Goal: Download file/media

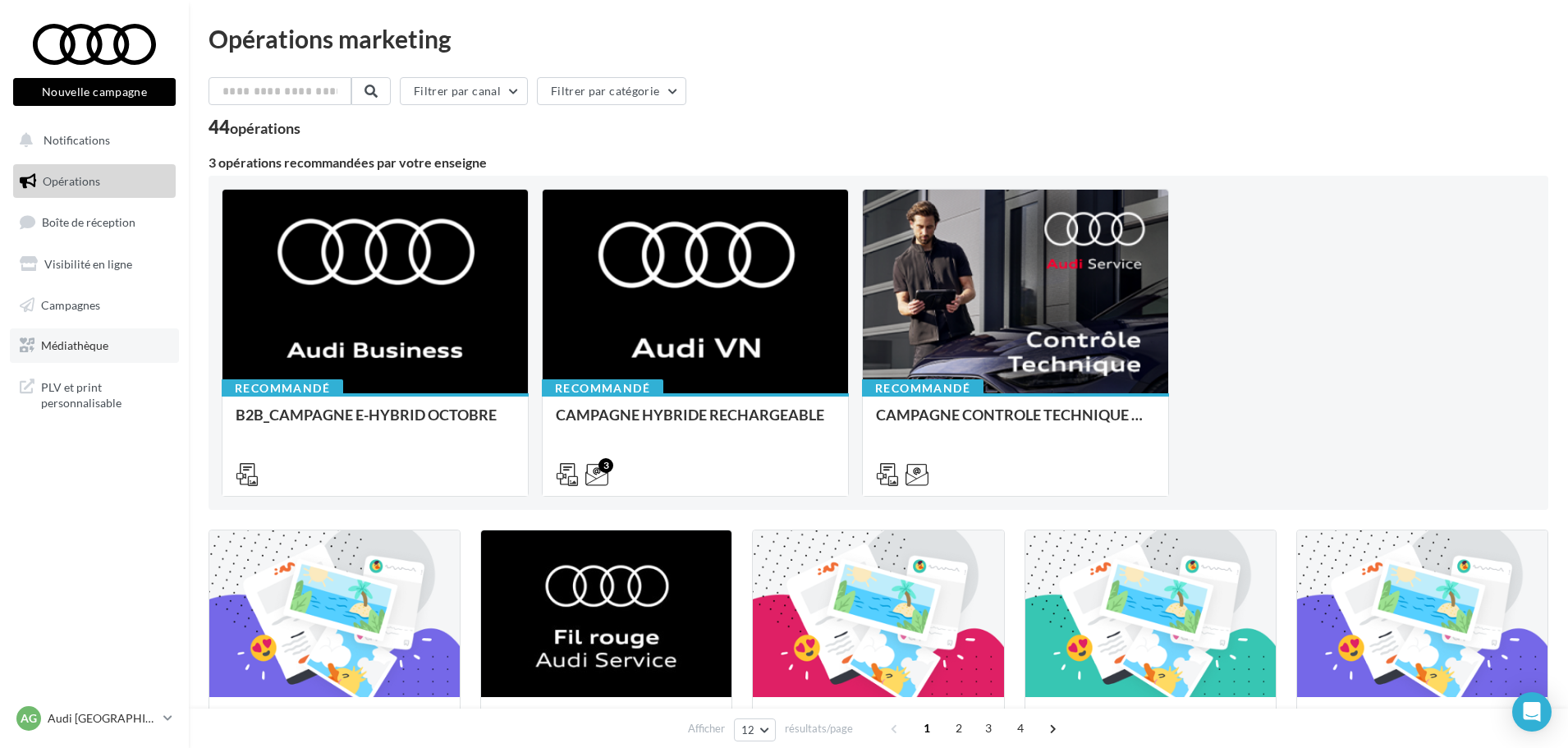
click at [80, 354] on link "Médiathèque" at bounding box center [94, 345] width 169 height 34
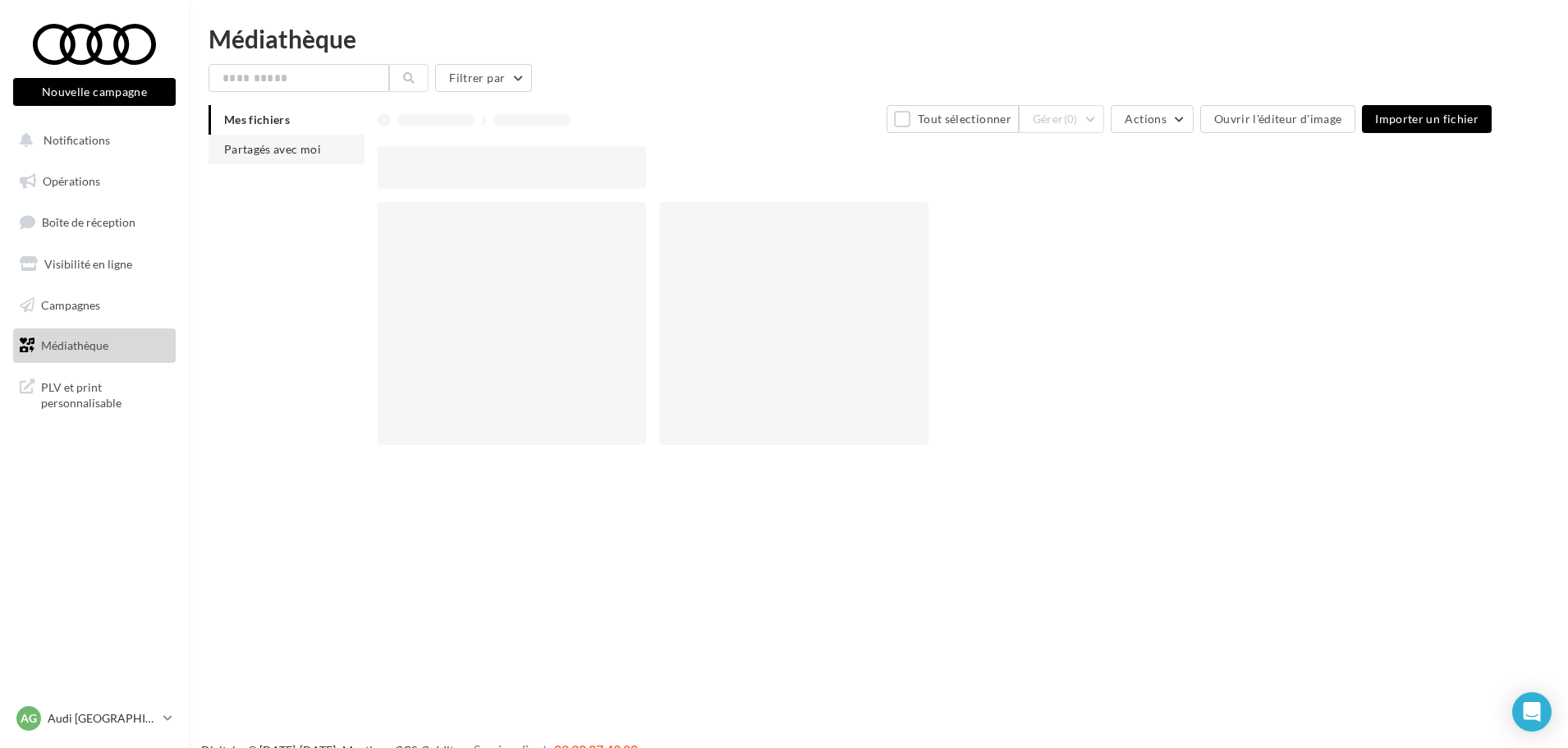
click at [251, 156] on li "Partagés avec moi" at bounding box center [286, 149] width 156 height 29
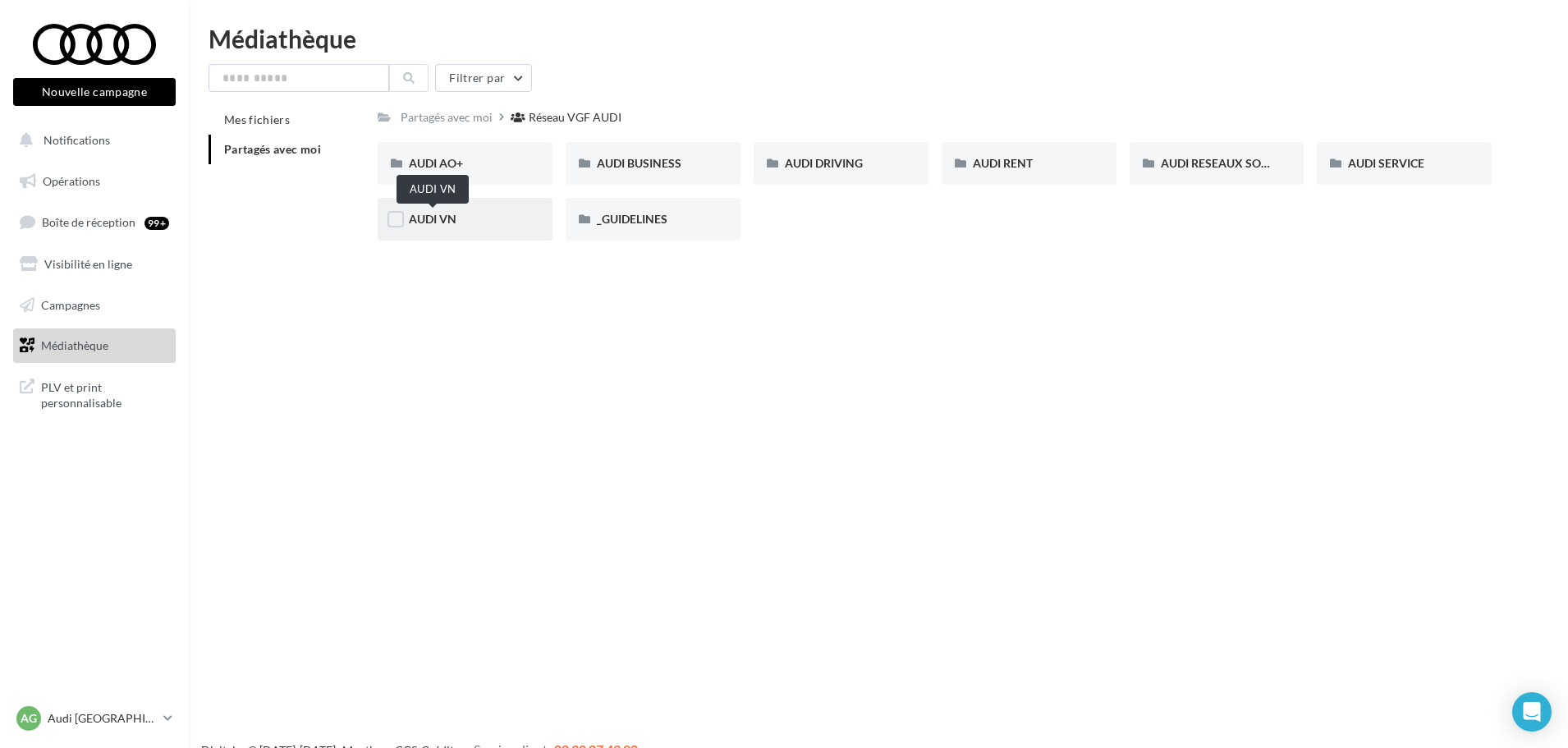
click at [418, 221] on span "AUDI VN" at bounding box center [432, 219] width 48 height 14
click at [577, 123] on div "Réseau VGF AUDI" at bounding box center [577, 117] width 92 height 17
click at [442, 224] on span "AUDI VN" at bounding box center [432, 219] width 48 height 14
click at [593, 118] on div "Réseau VGF AUDI" at bounding box center [577, 117] width 92 height 17
click at [408, 228] on div "AUDI VN" at bounding box center [465, 219] width 175 height 43
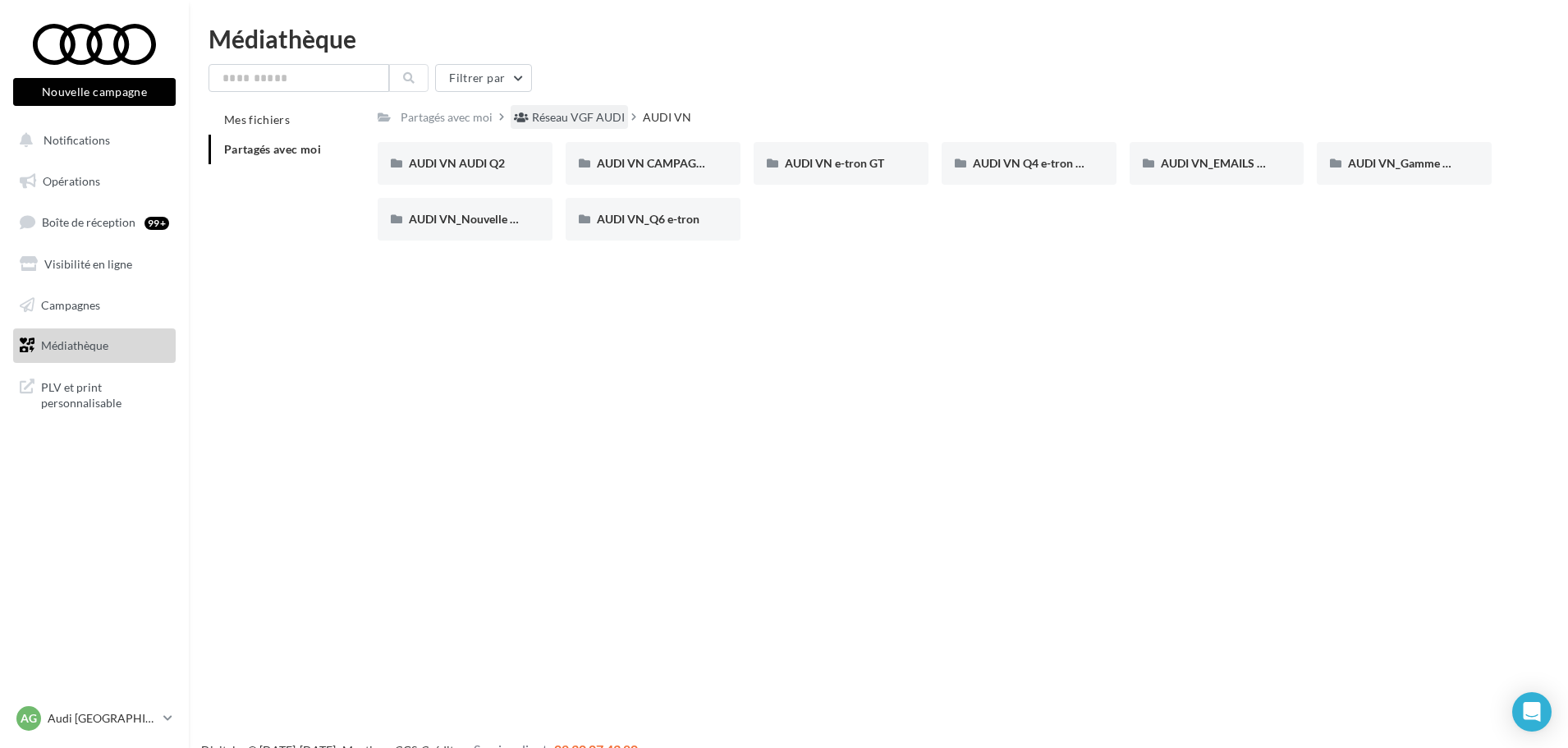
click at [602, 112] on div "Réseau VGF AUDI" at bounding box center [577, 117] width 92 height 17
click at [415, 158] on span "AUDI AO+" at bounding box center [436, 162] width 54 height 14
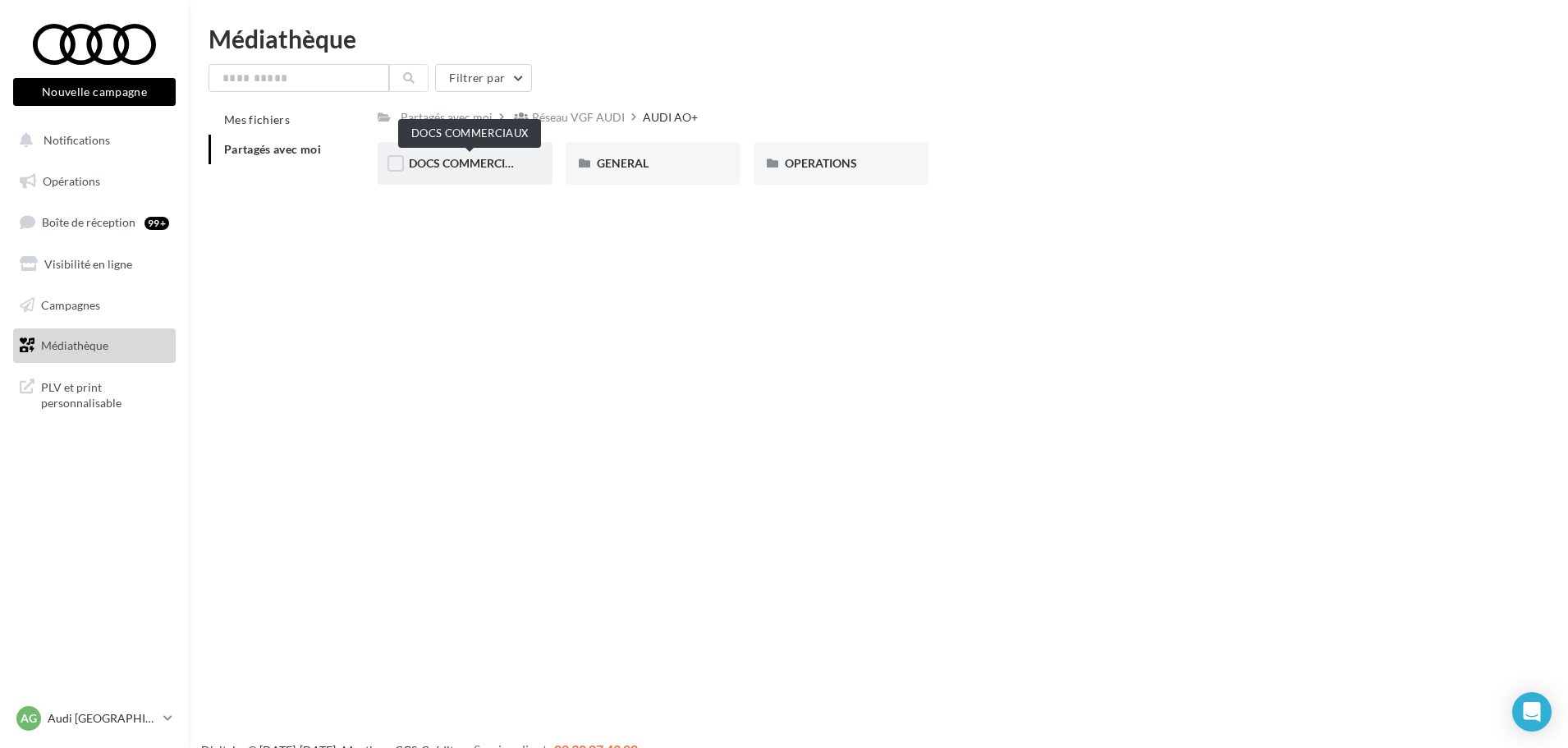
click at [467, 157] on span "DOCS COMMERCIAUX" at bounding box center [469, 162] width 121 height 14
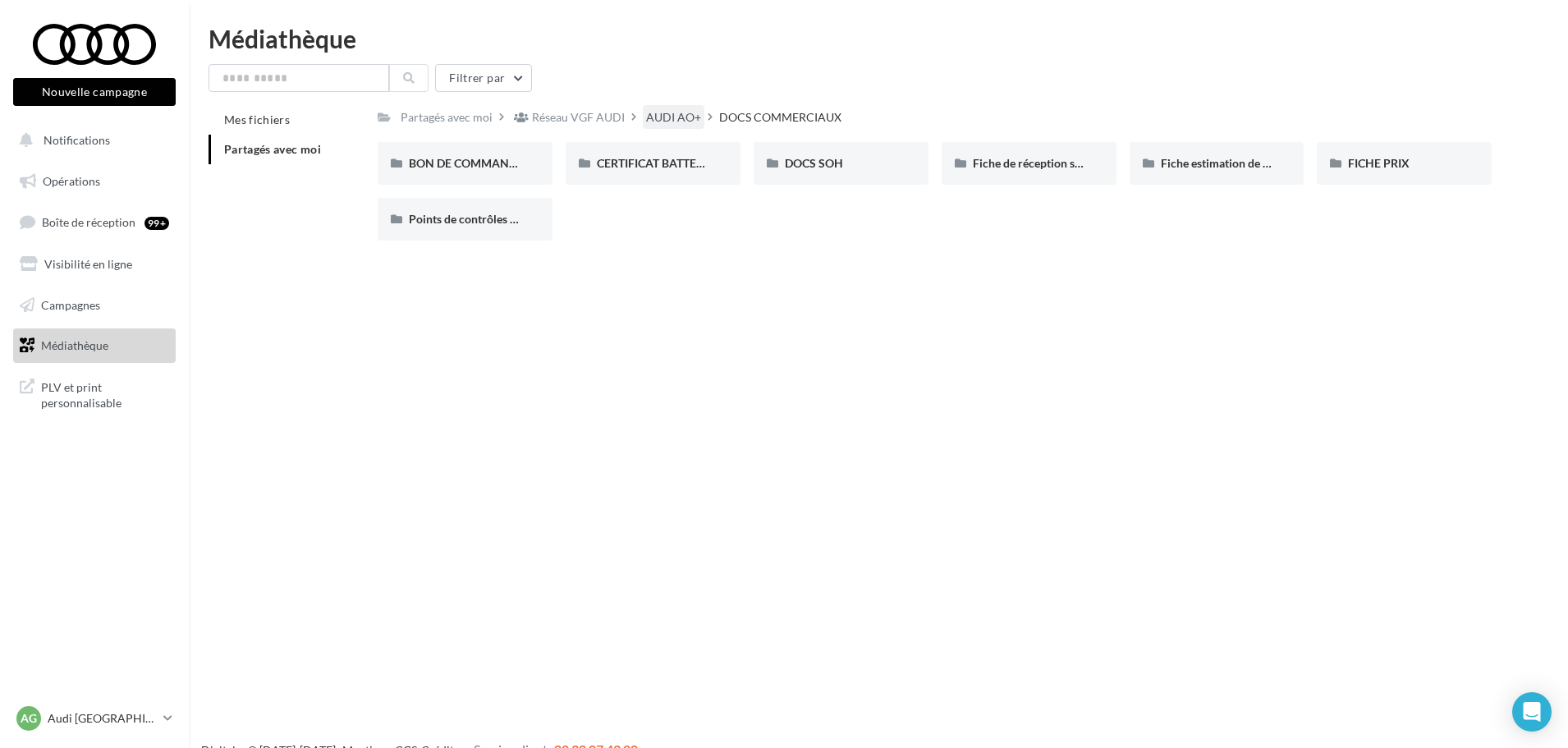
click at [680, 128] on div "AUDI AO+" at bounding box center [673, 117] width 61 height 23
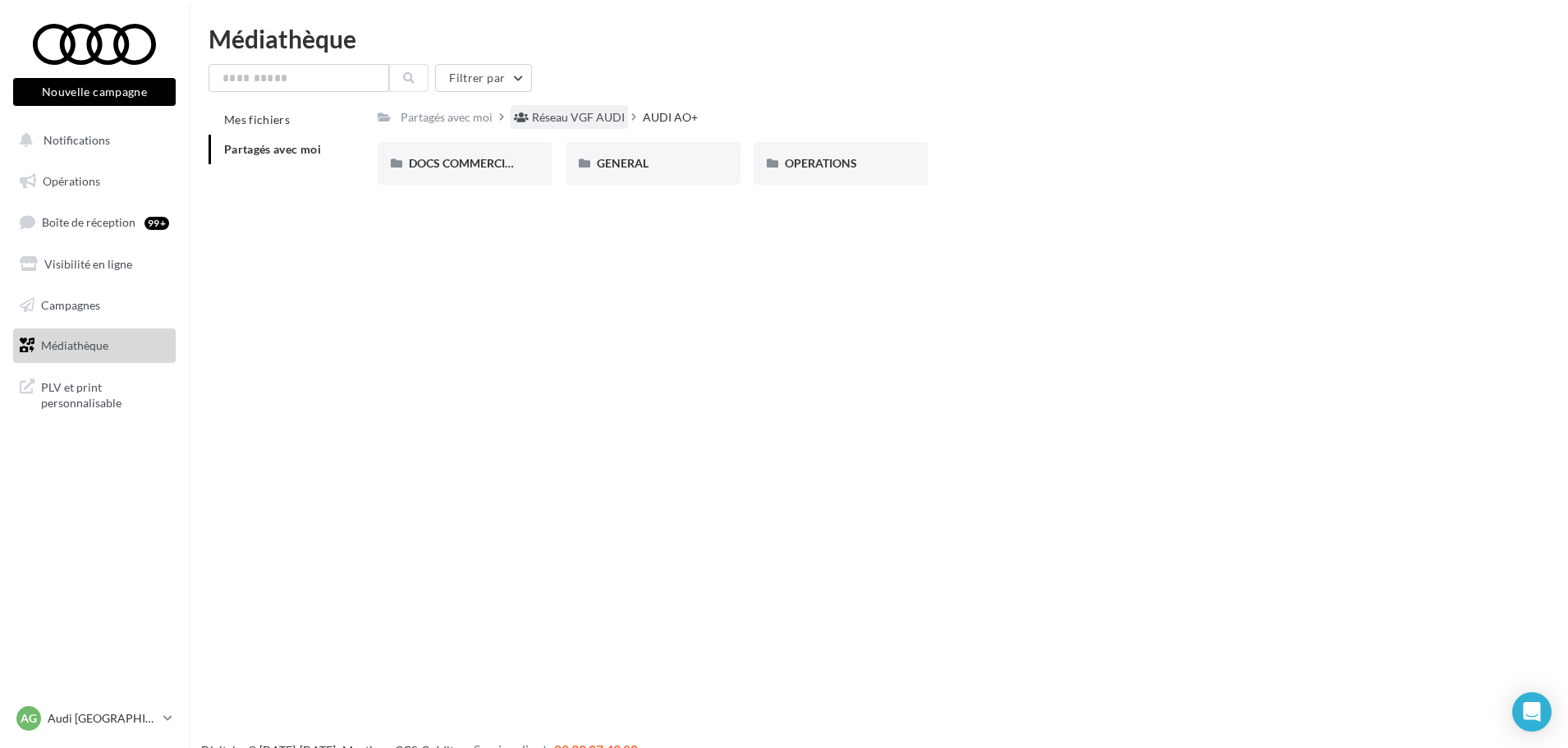
click at [595, 121] on div "Réseau VGF AUDI" at bounding box center [577, 117] width 92 height 17
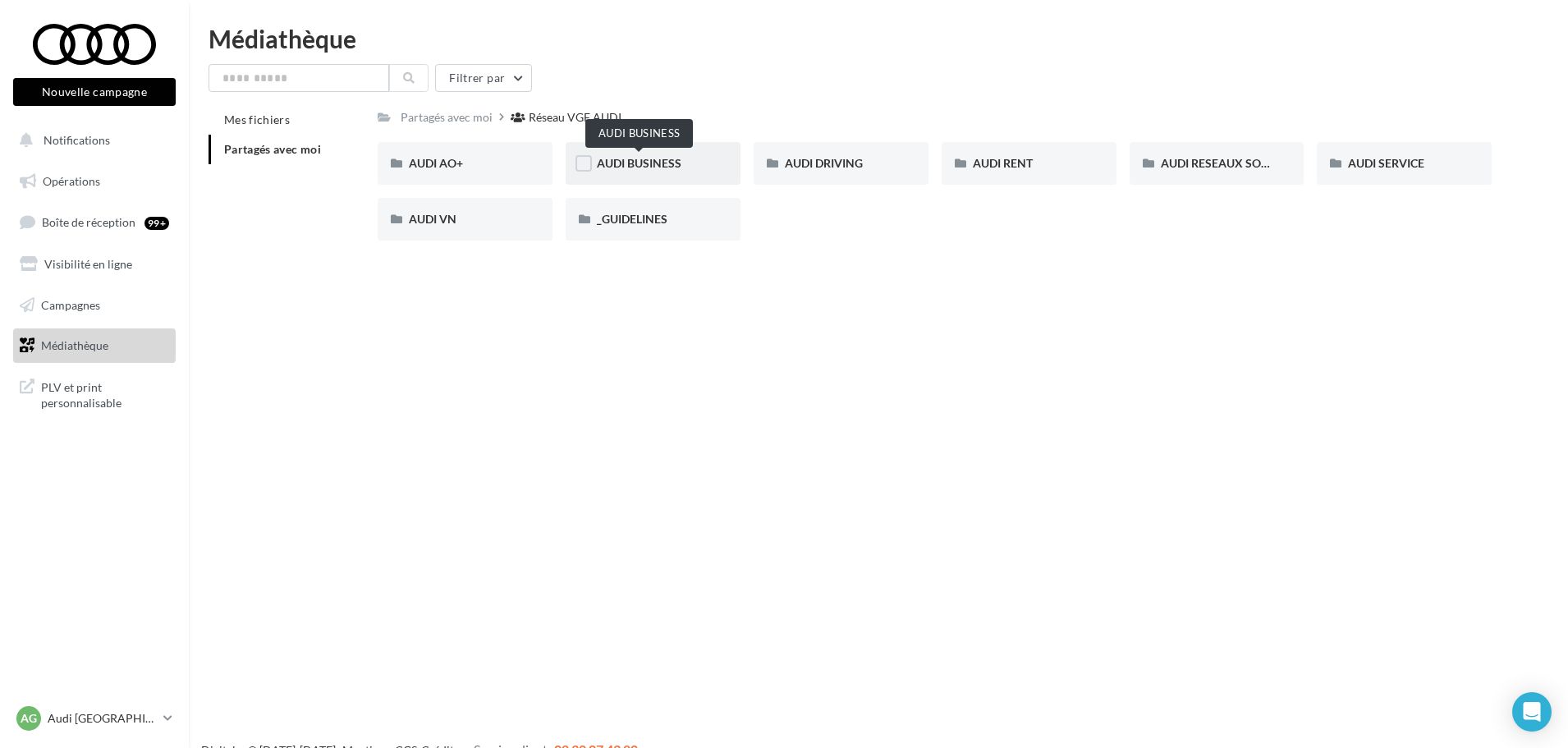
click at [656, 159] on span "AUDI BUSINESS" at bounding box center [639, 162] width 85 height 14
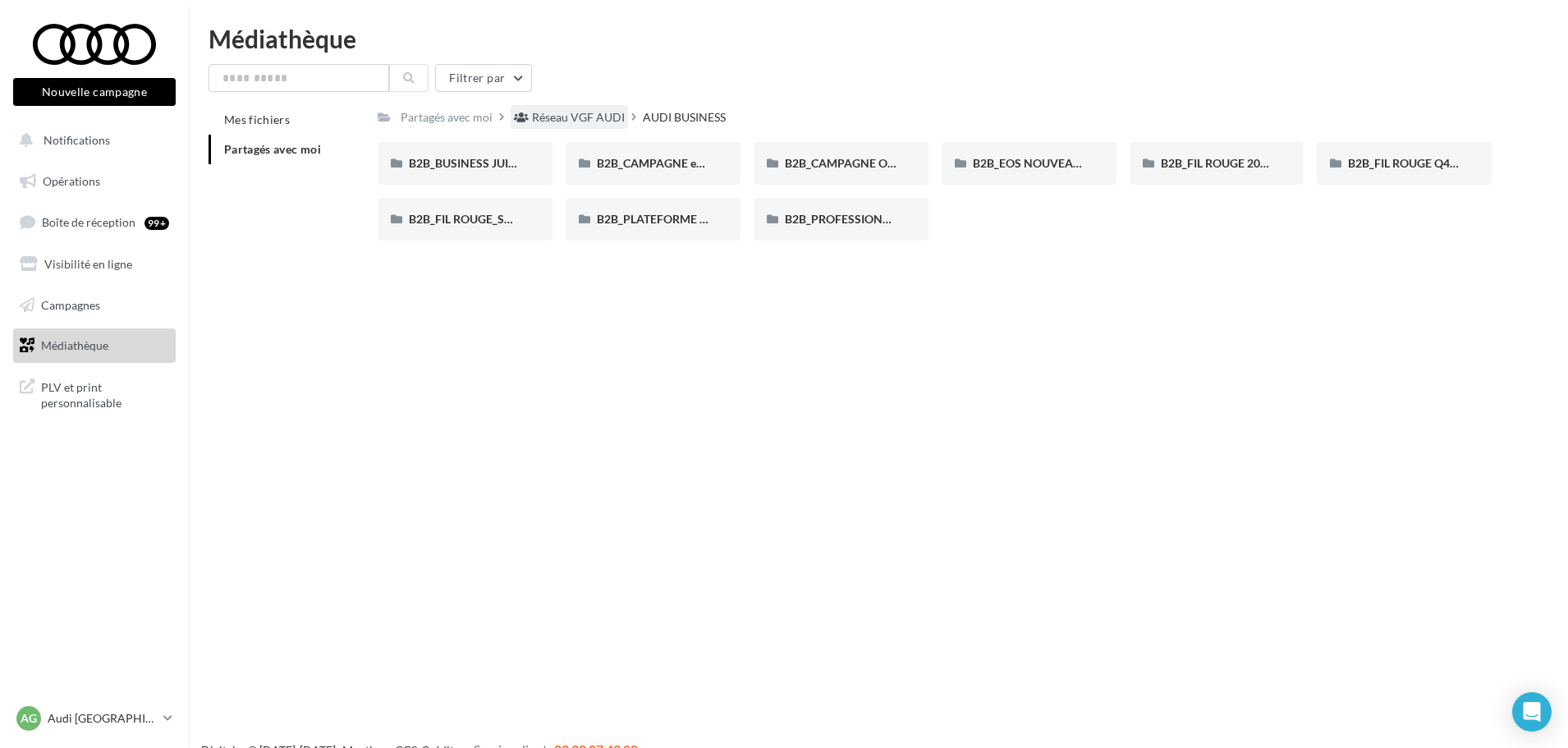
click at [576, 110] on div "Réseau VGF AUDI" at bounding box center [577, 117] width 92 height 17
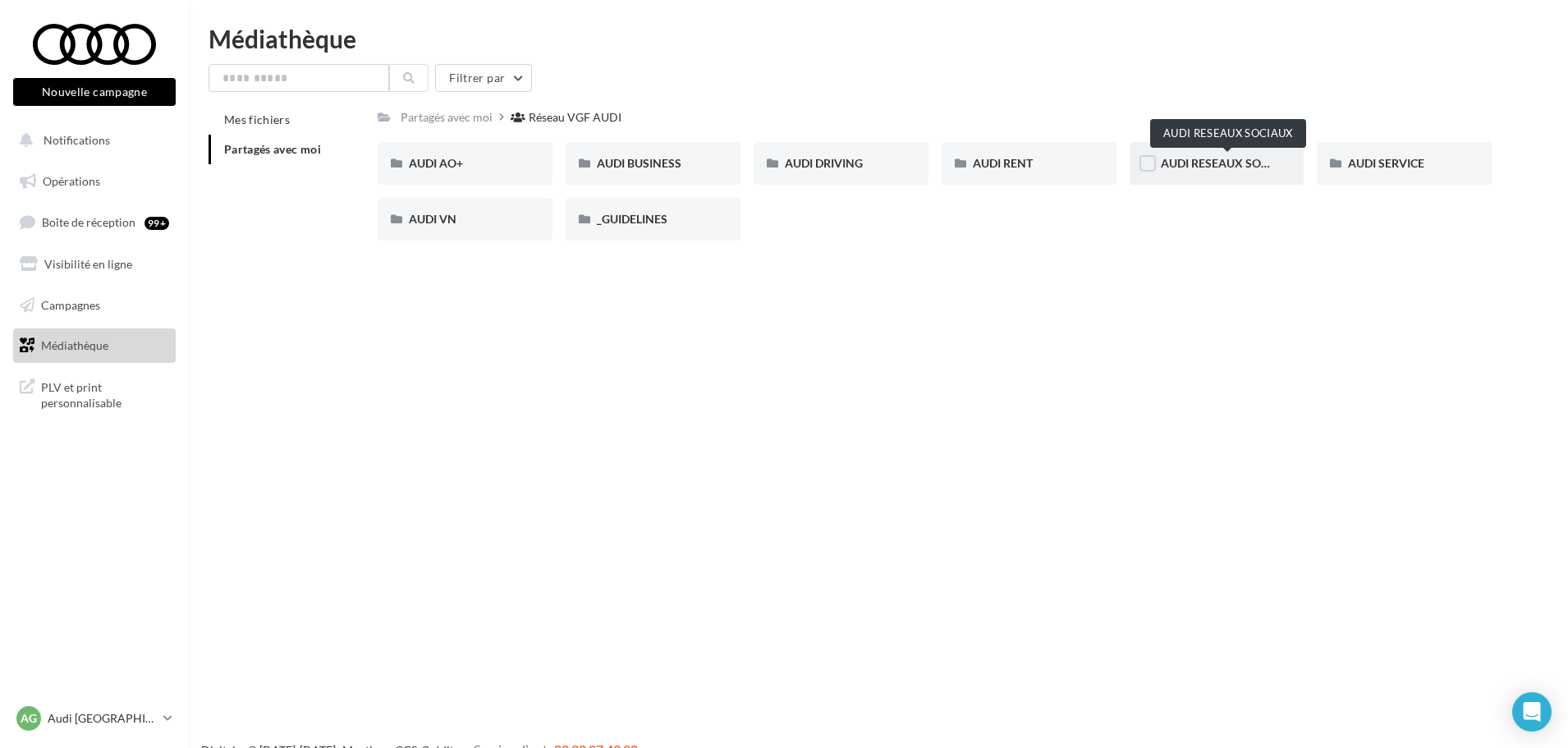
click at [1245, 162] on span "AUDI RESEAUX SOCIAUX" at bounding box center [1228, 162] width 135 height 14
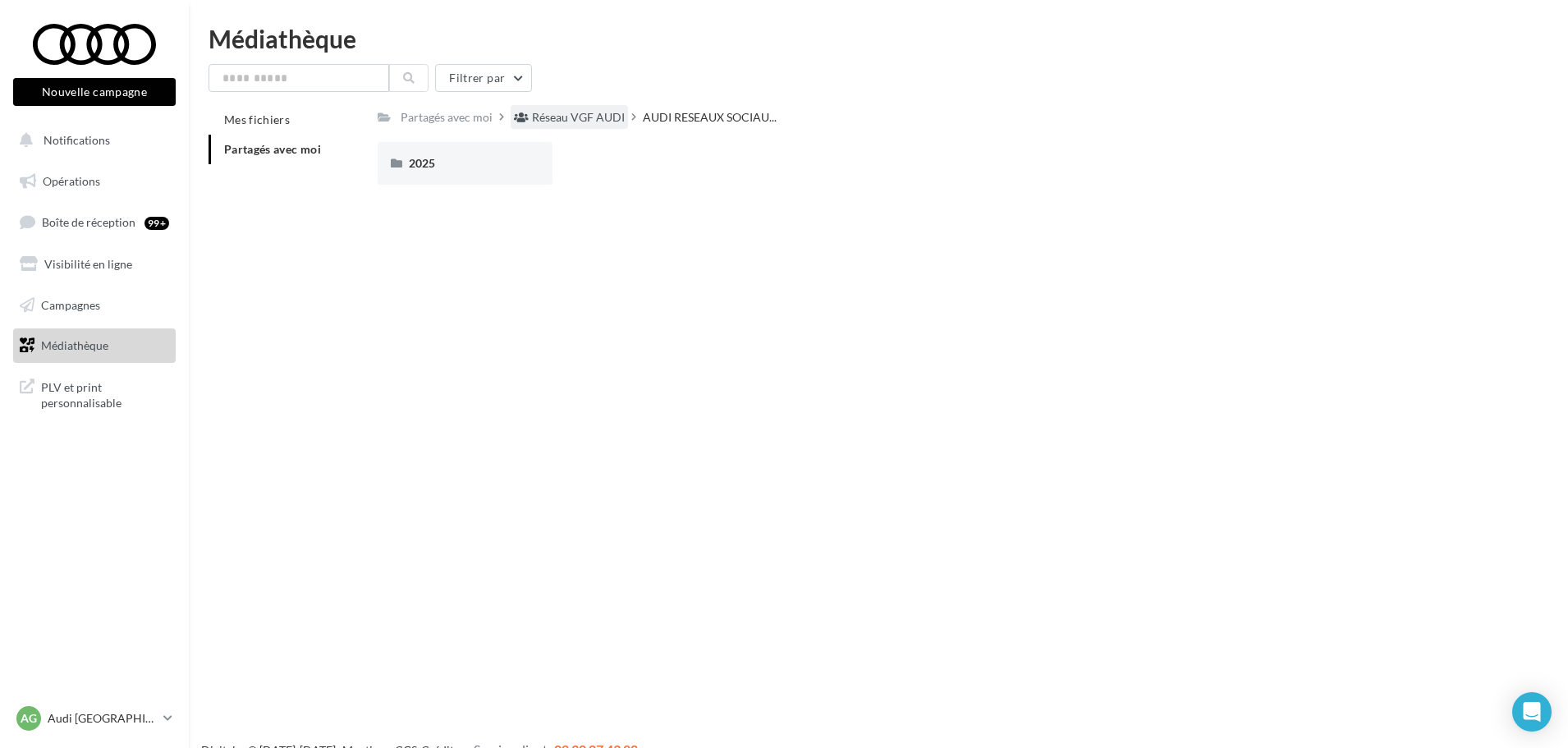
click at [589, 120] on div "Réseau VGF AUDI" at bounding box center [577, 117] width 92 height 17
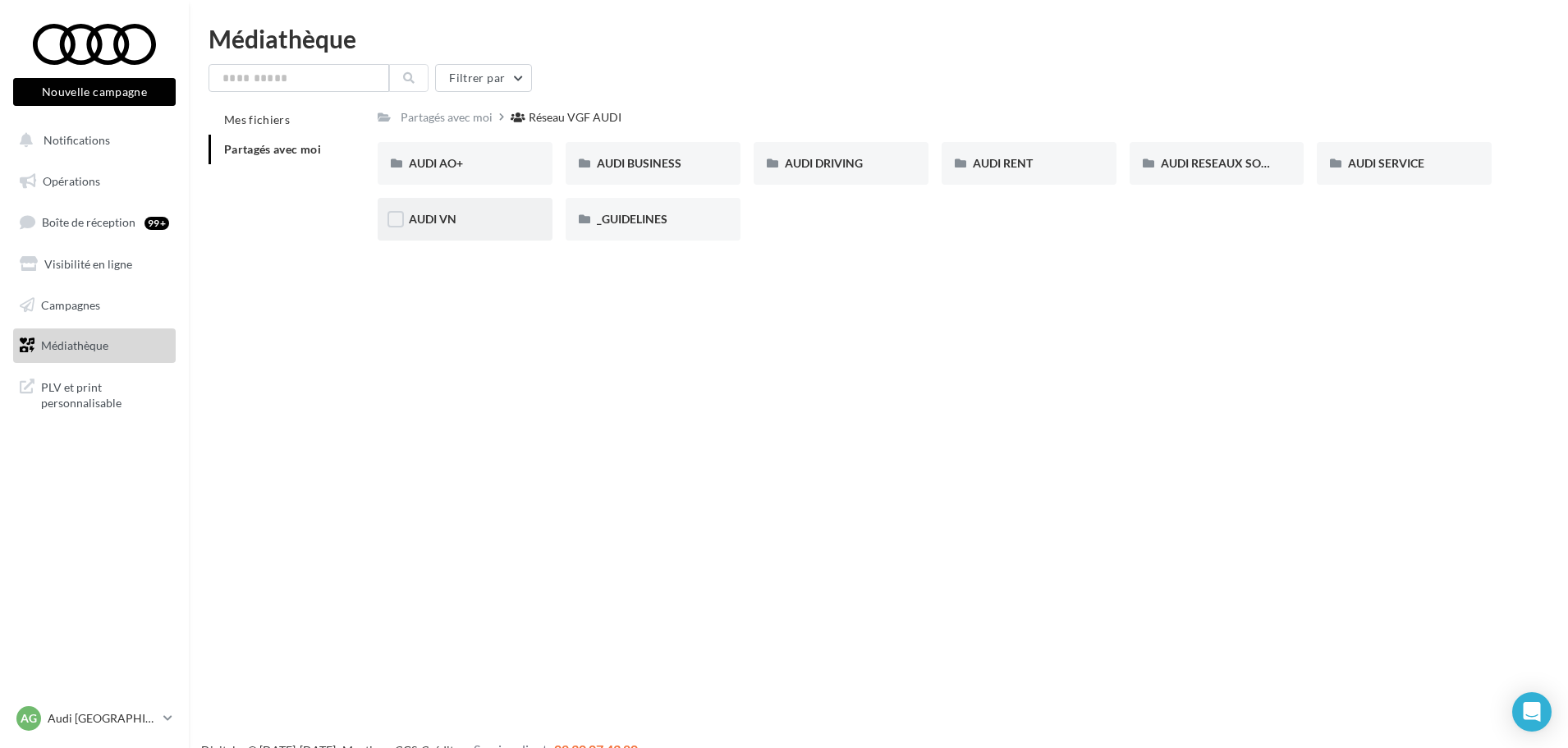
click at [443, 221] on span "AUDI VN" at bounding box center [432, 219] width 48 height 14
click at [450, 220] on span "AUDI VN_Nouvelle A6 e-tron" at bounding box center [483, 219] width 150 height 14
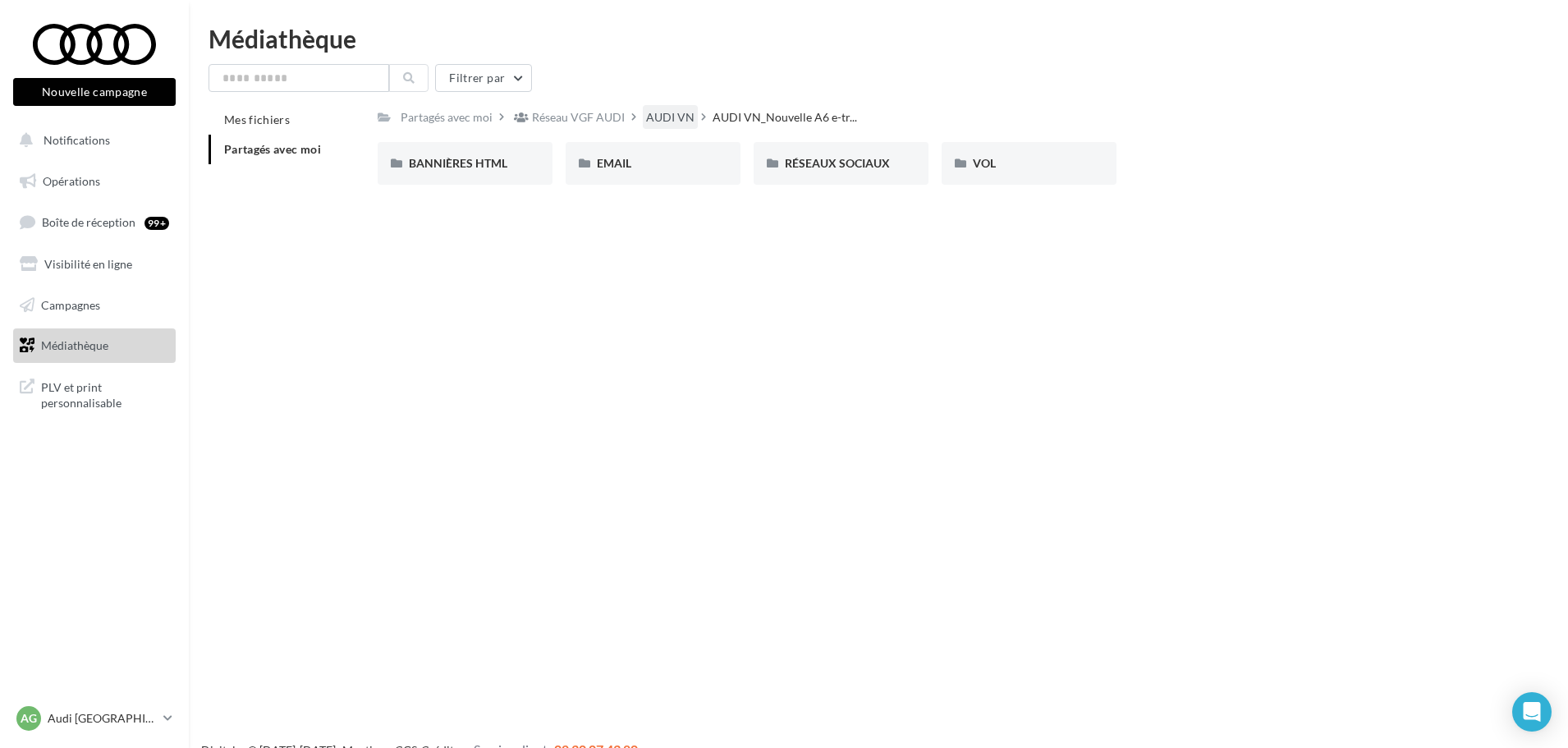
click at [647, 119] on div "AUDI VN" at bounding box center [670, 117] width 49 height 17
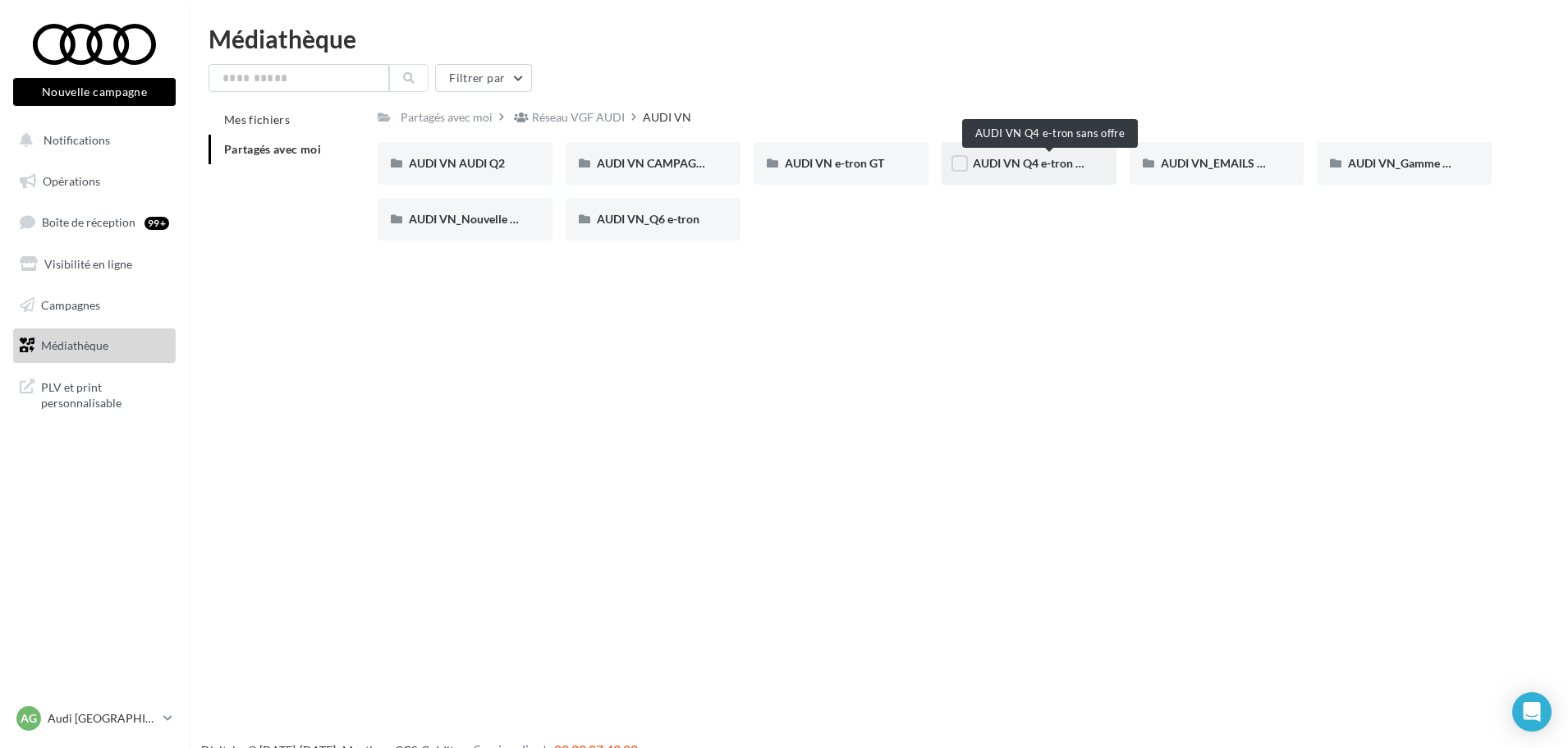
click at [1020, 166] on span "AUDI VN Q4 e-tron sans offre" at bounding box center [1048, 162] width 153 height 14
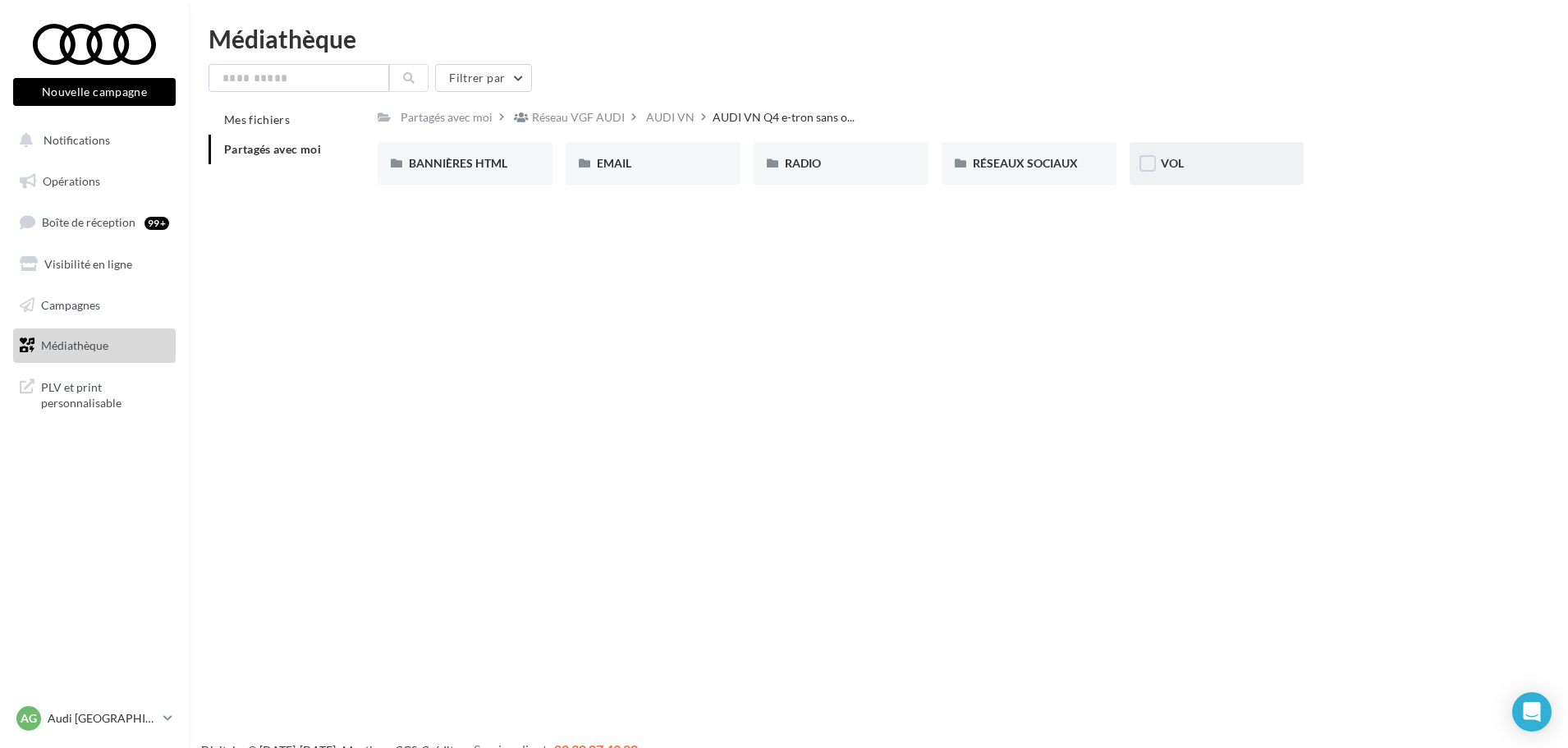
click at [1186, 164] on div "VOL" at bounding box center [1217, 163] width 113 height 17
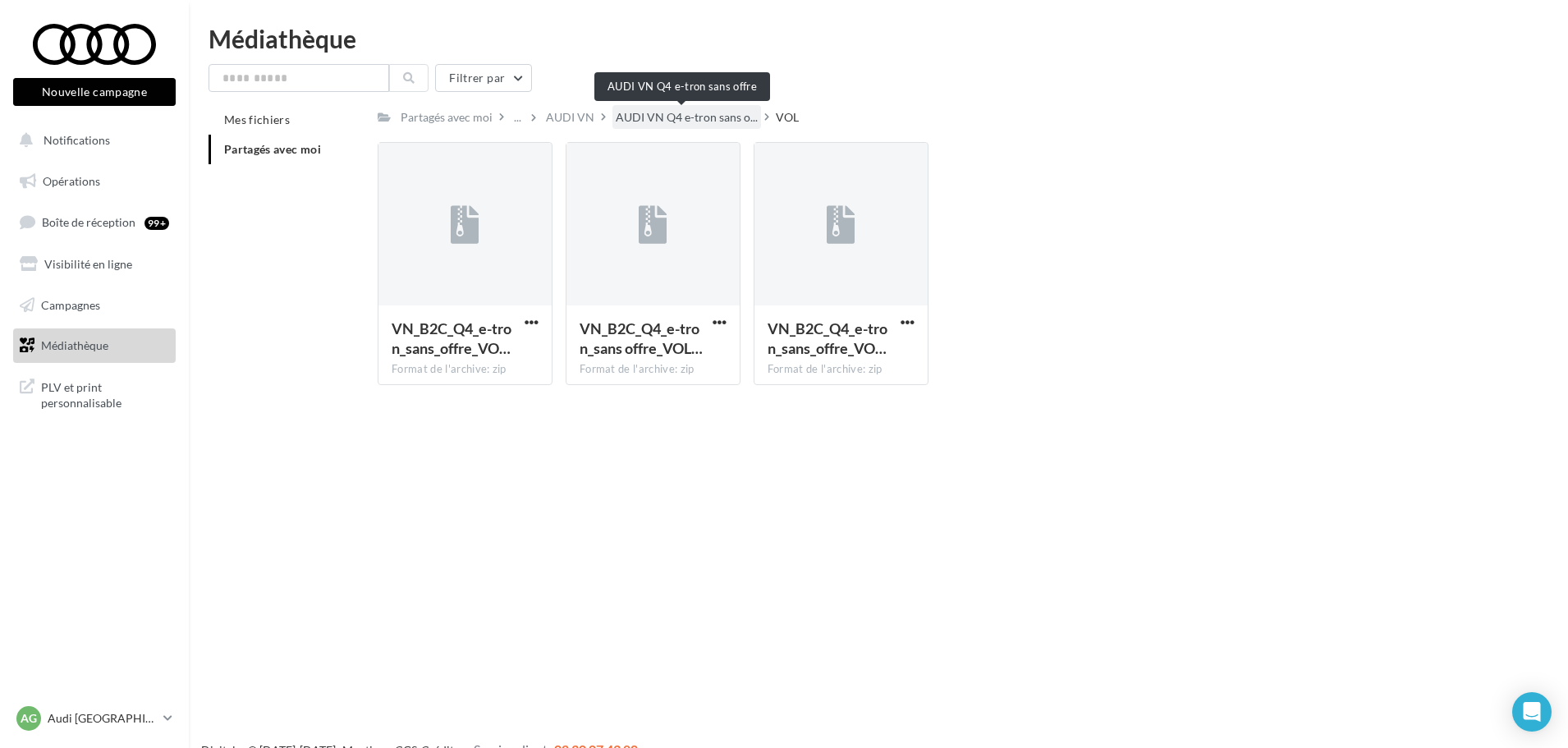
click at [682, 119] on span "AUDI VN Q4 e-tron sans o..." at bounding box center [686, 117] width 142 height 17
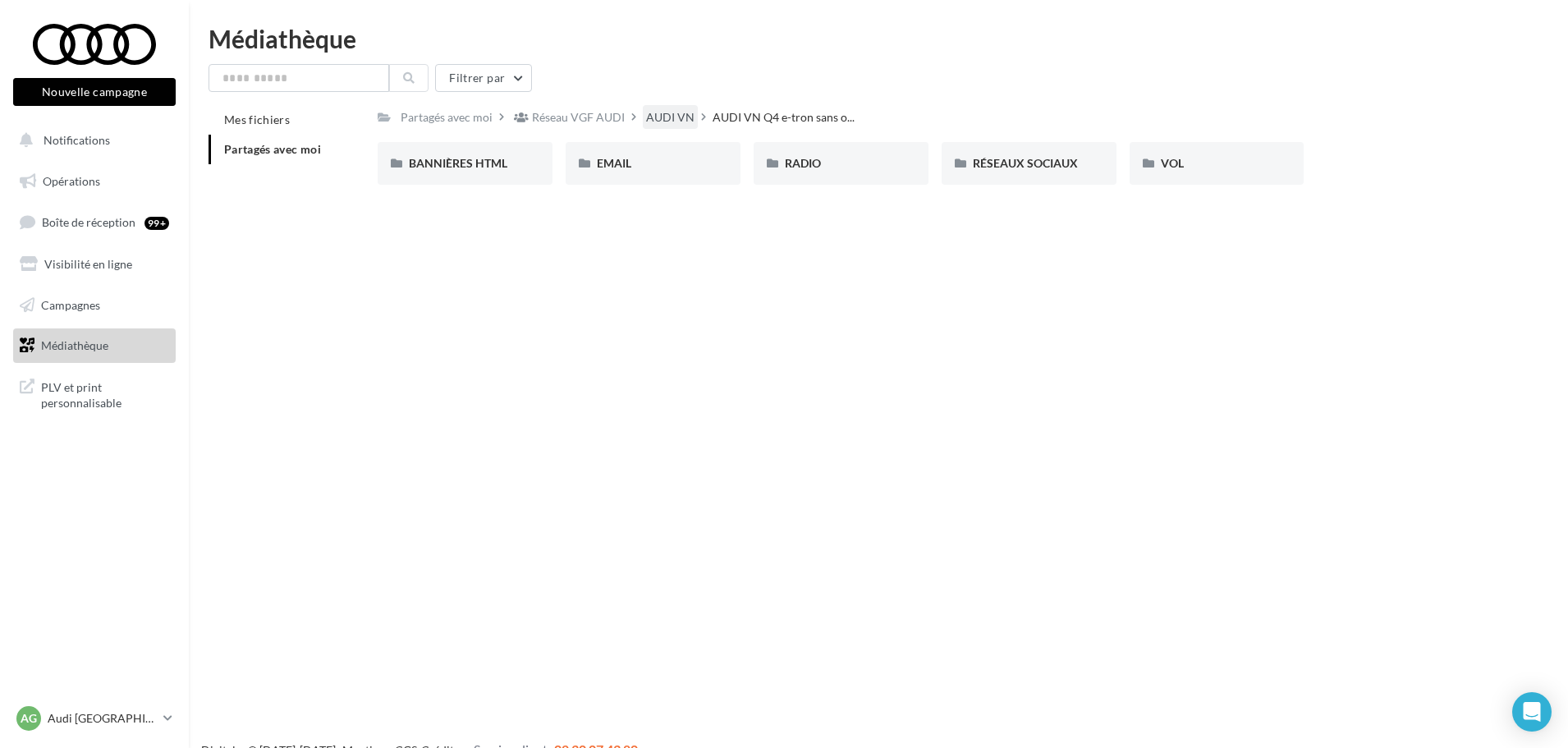
click at [661, 121] on div "AUDI VN" at bounding box center [670, 117] width 49 height 17
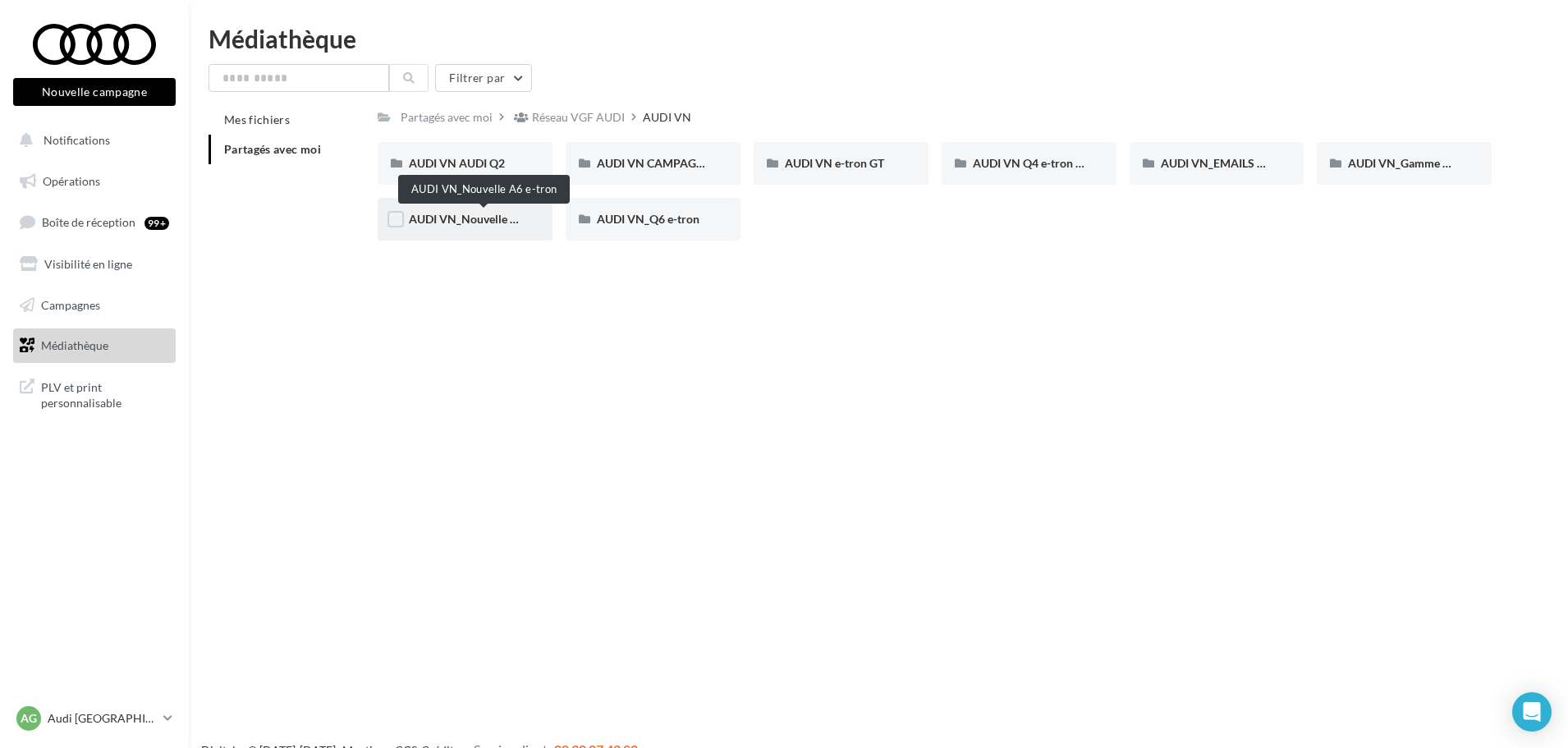
click at [471, 218] on span "AUDI VN_Nouvelle A6 e-tron" at bounding box center [483, 219] width 150 height 14
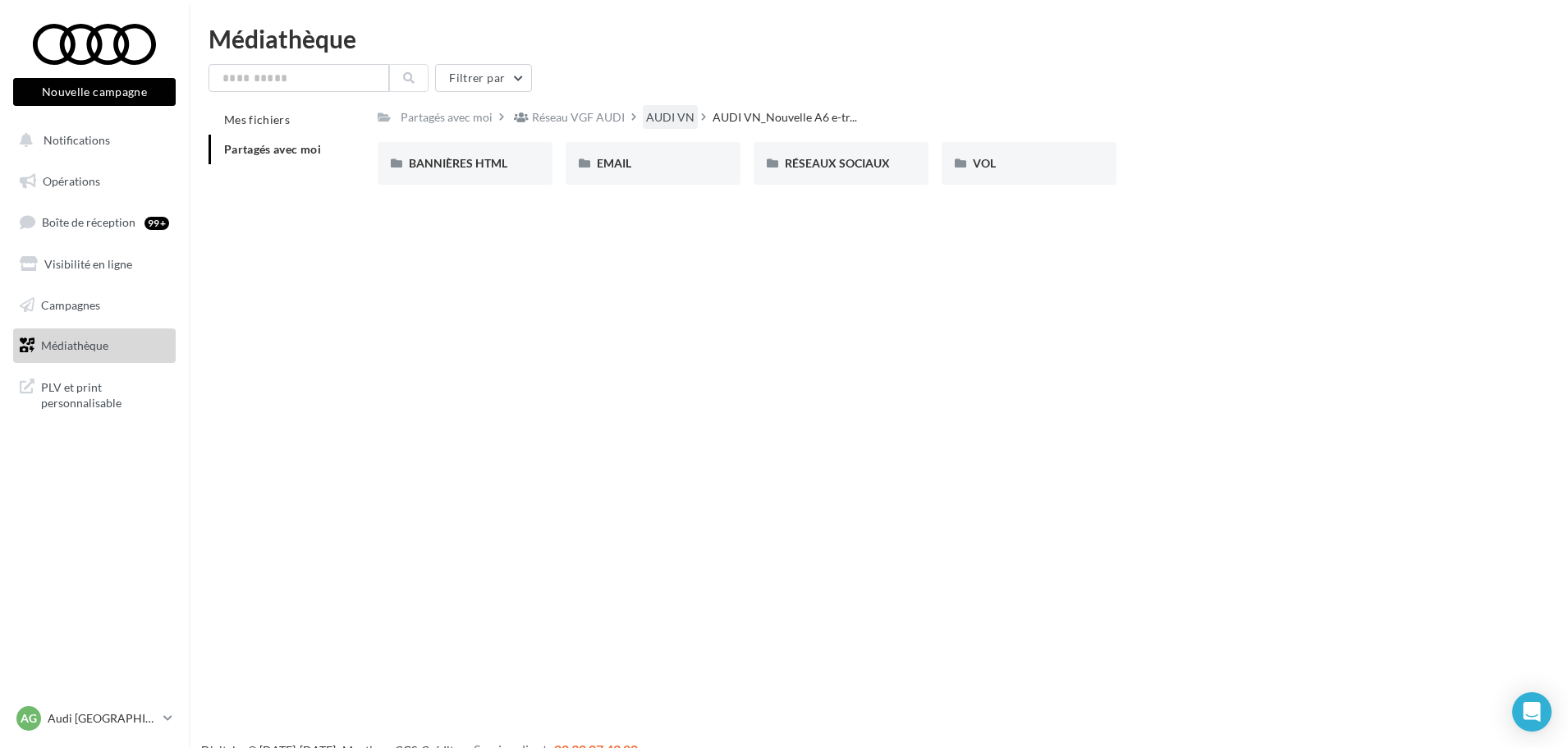
click at [665, 121] on div "AUDI VN" at bounding box center [670, 117] width 49 height 17
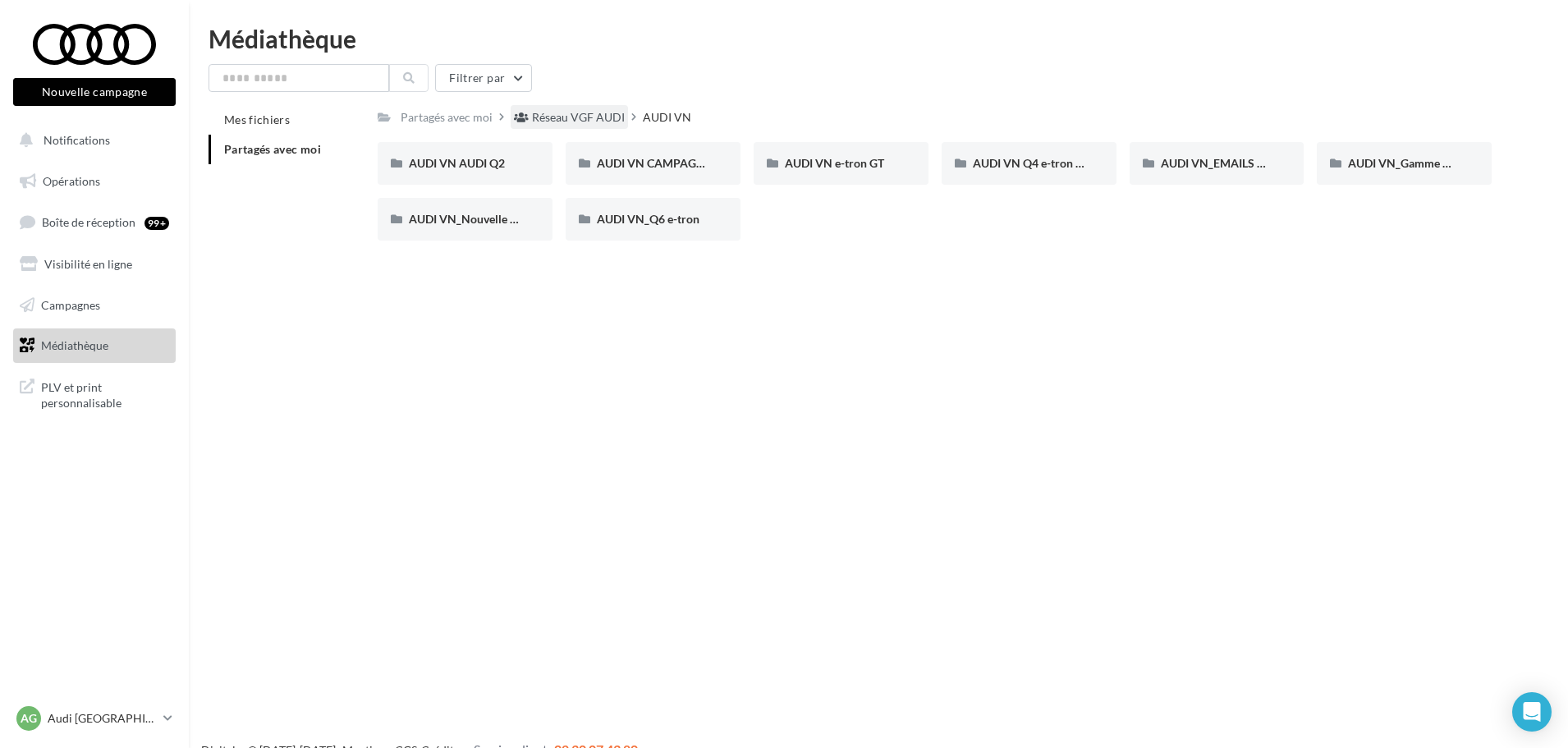
click at [589, 114] on div "Réseau VGF AUDI" at bounding box center [577, 117] width 92 height 17
click at [428, 214] on span "AUDI VN" at bounding box center [432, 219] width 48 height 14
click at [601, 124] on div "Réseau VGF AUDI" at bounding box center [577, 117] width 92 height 17
click at [459, 117] on div "Partagés avec moi" at bounding box center [446, 117] width 92 height 17
click at [445, 105] on div "Partagés avec moi" at bounding box center [446, 117] width 98 height 23
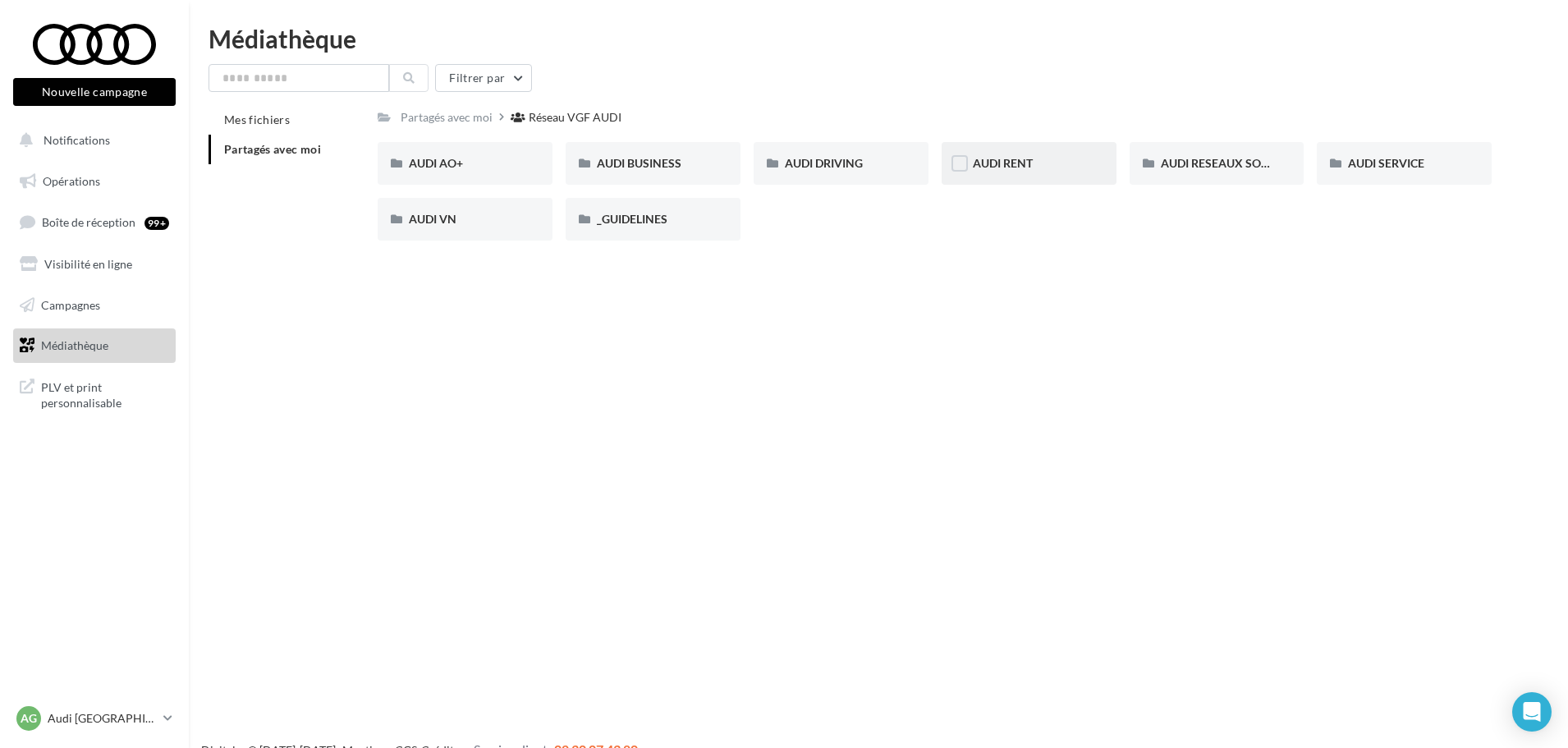
click at [969, 158] on div "AUDI RENT" at bounding box center [1028, 163] width 175 height 43
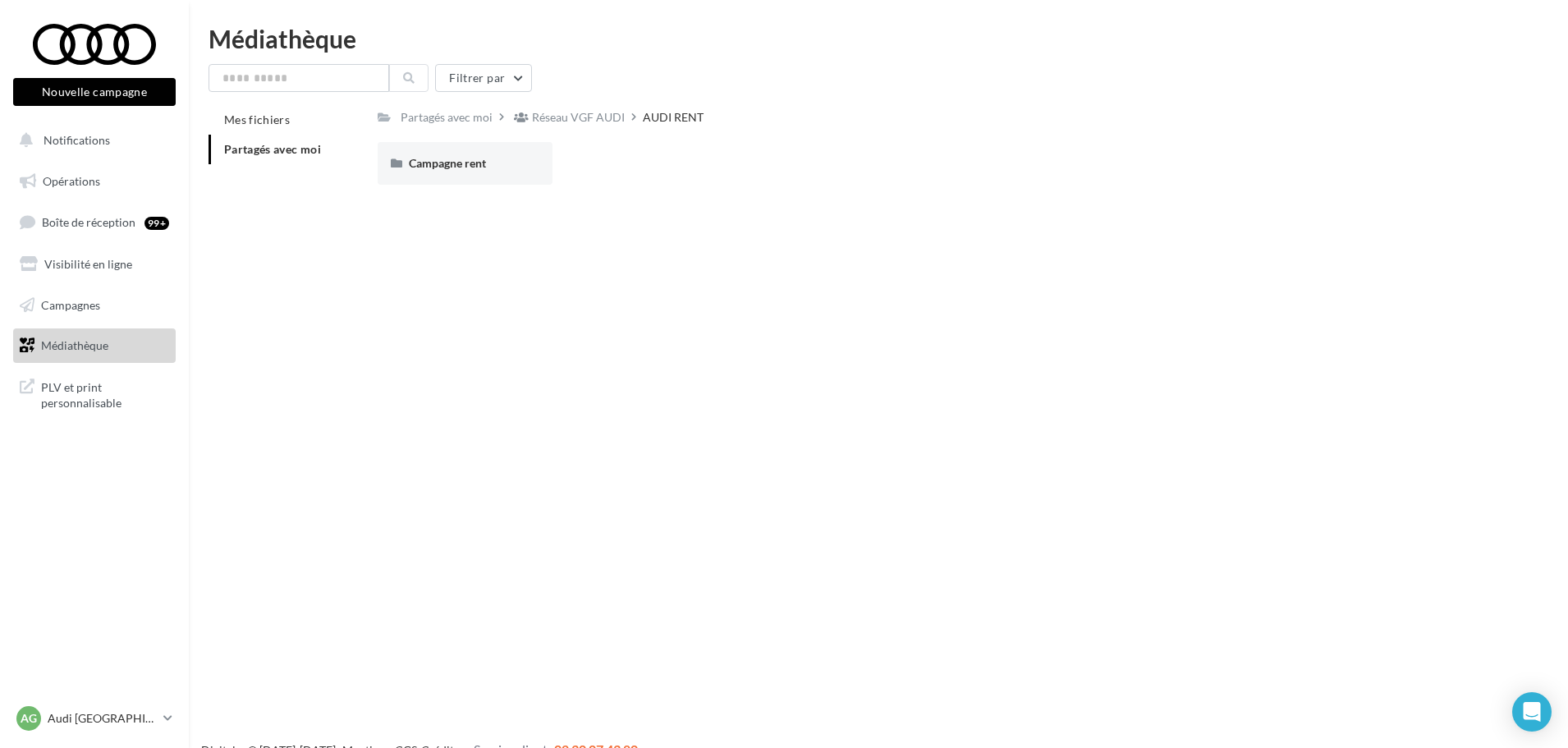
click at [610, 119] on div "Réseau VGF AUDI" at bounding box center [577, 117] width 92 height 17
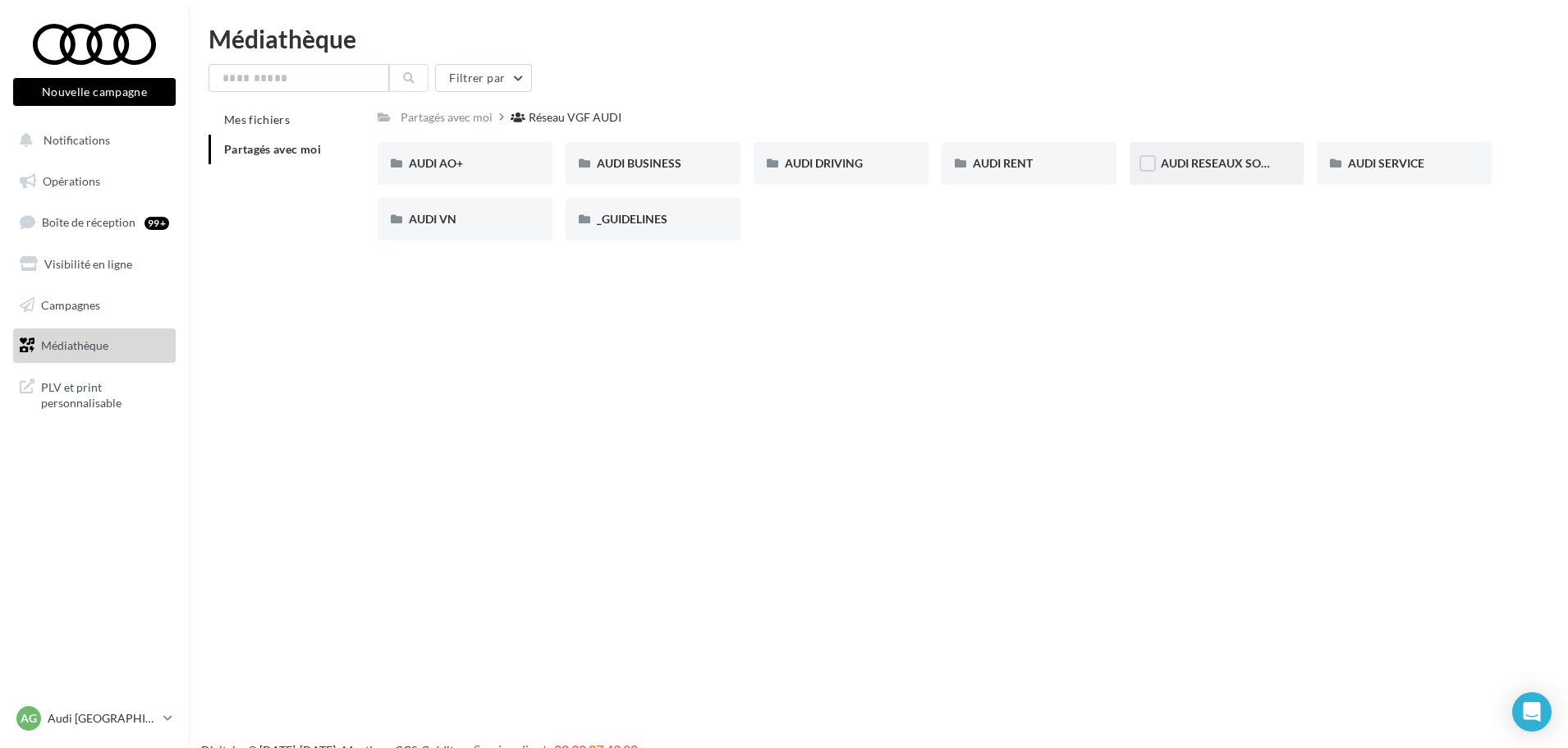
click at [1222, 154] on div "AUDI RESEAUX SOCIAUX" at bounding box center [1217, 163] width 175 height 43
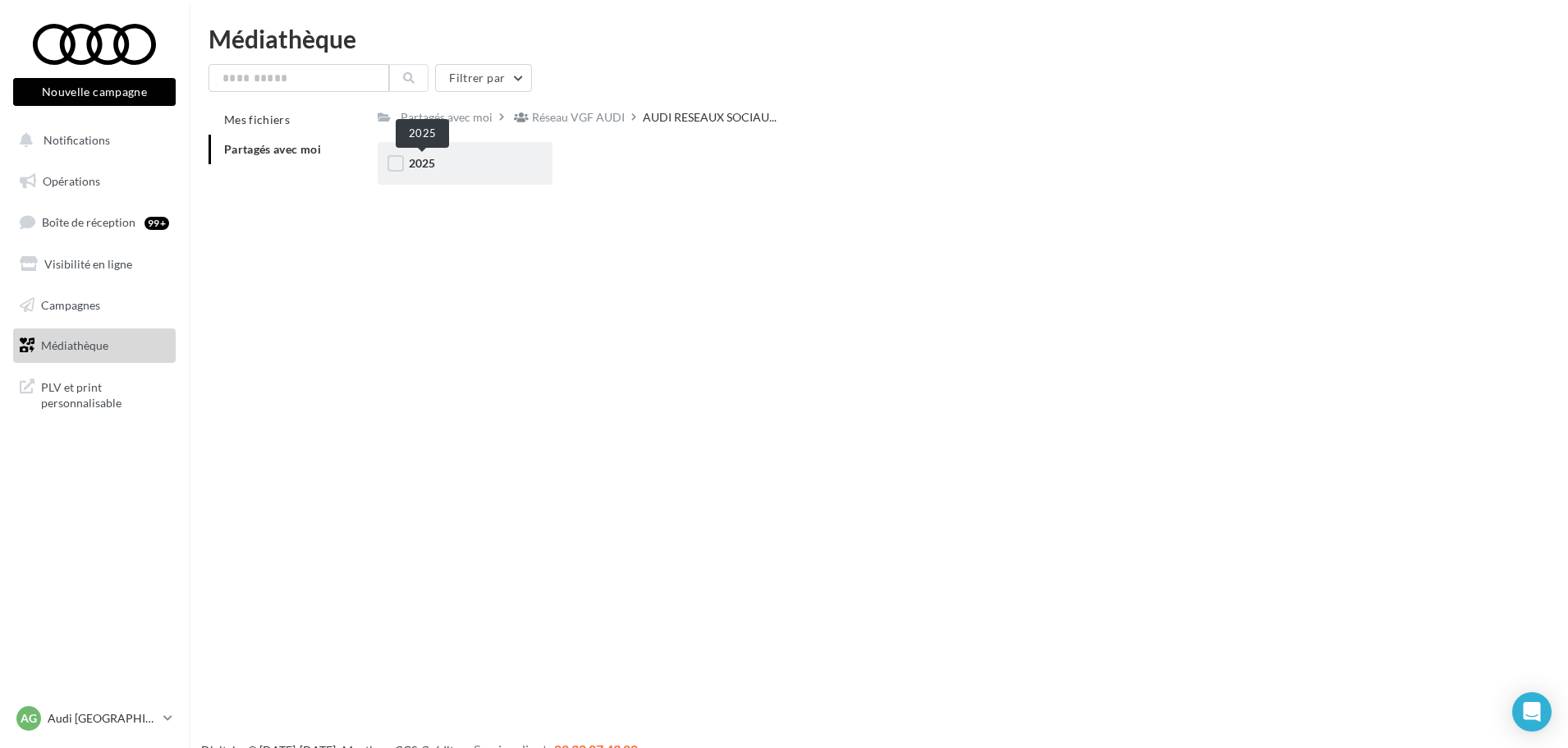
click at [419, 159] on span "2025" at bounding box center [421, 162] width 26 height 14
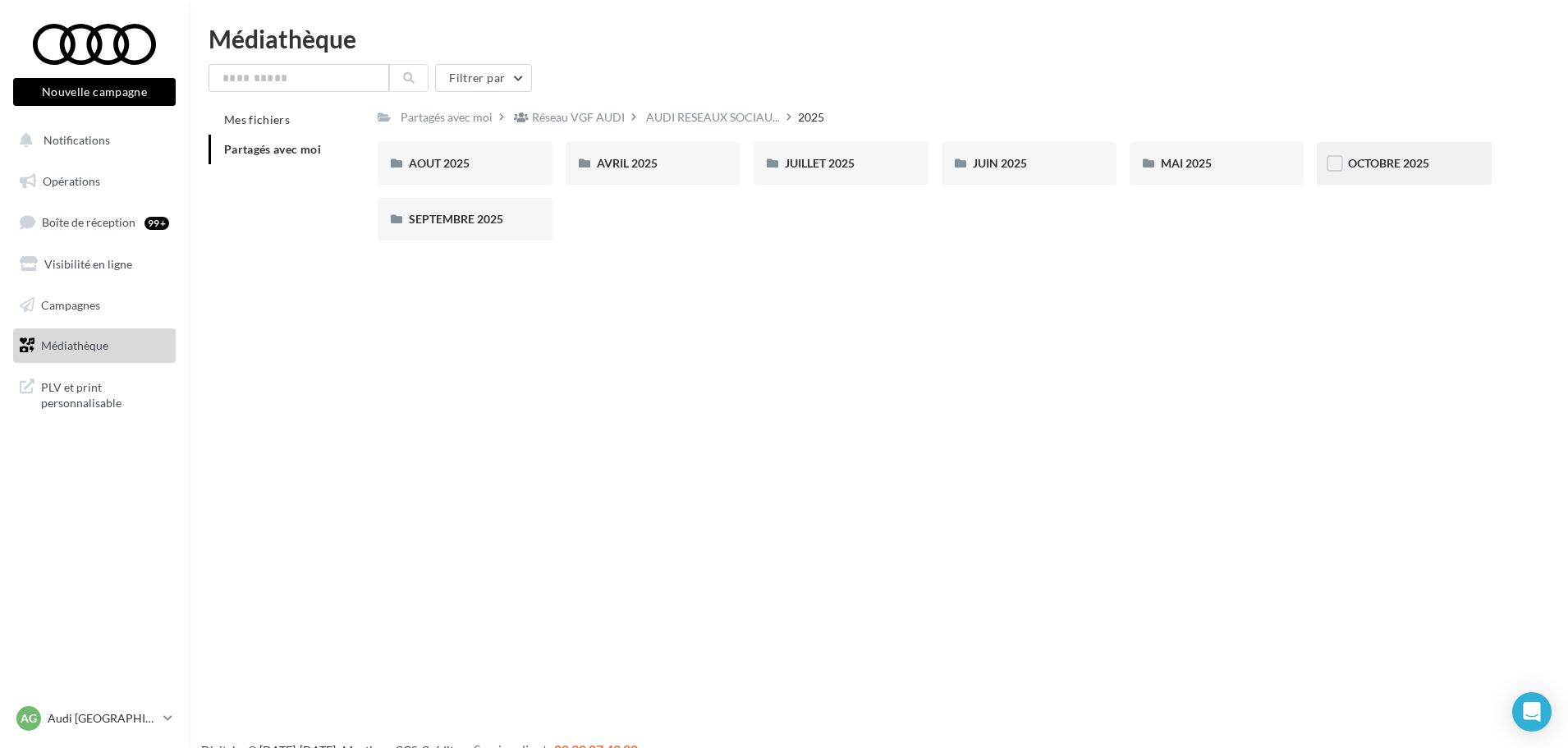
click at [1375, 168] on span "OCTOBRE 2025" at bounding box center [1388, 162] width 82 height 14
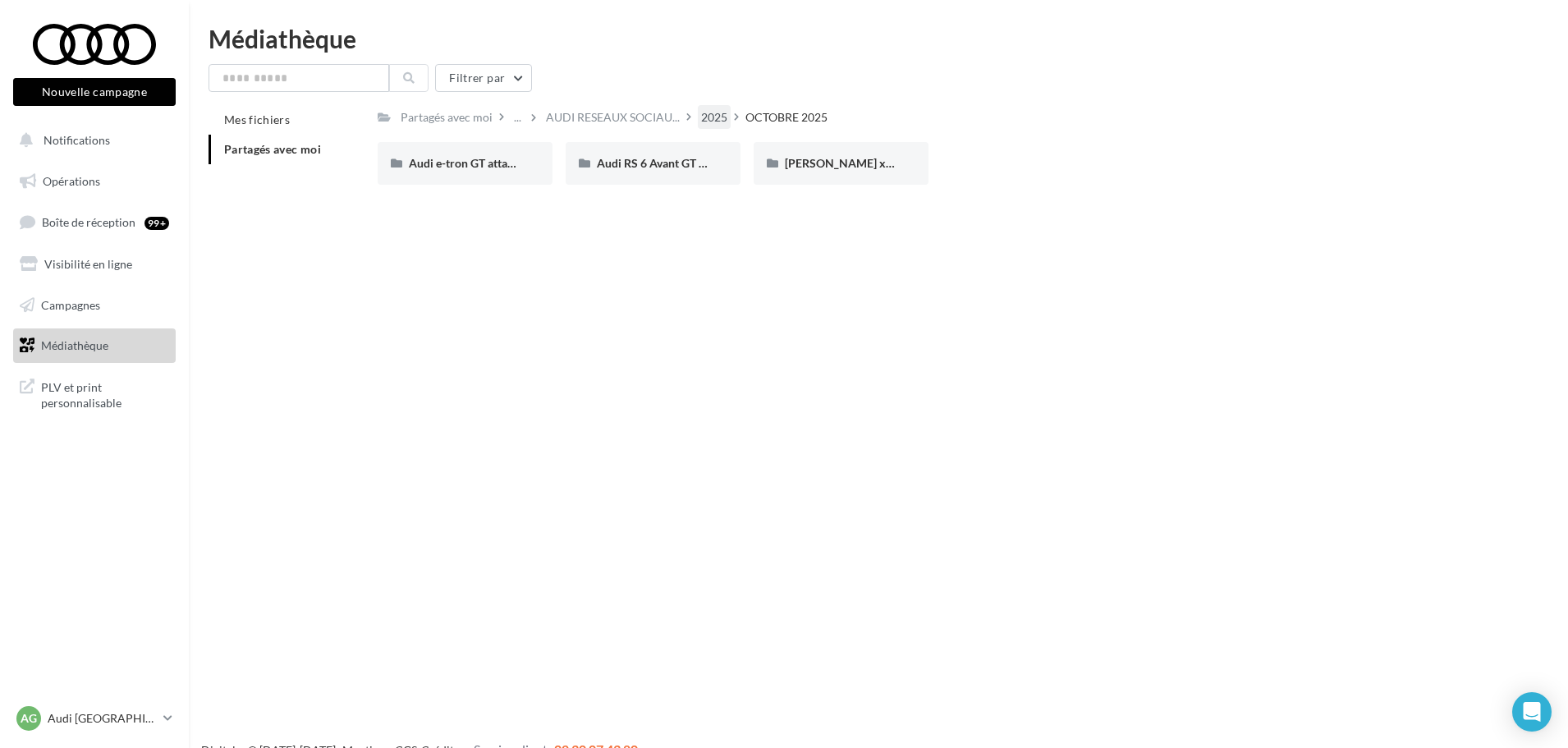
click at [712, 119] on div "2025" at bounding box center [714, 117] width 26 height 17
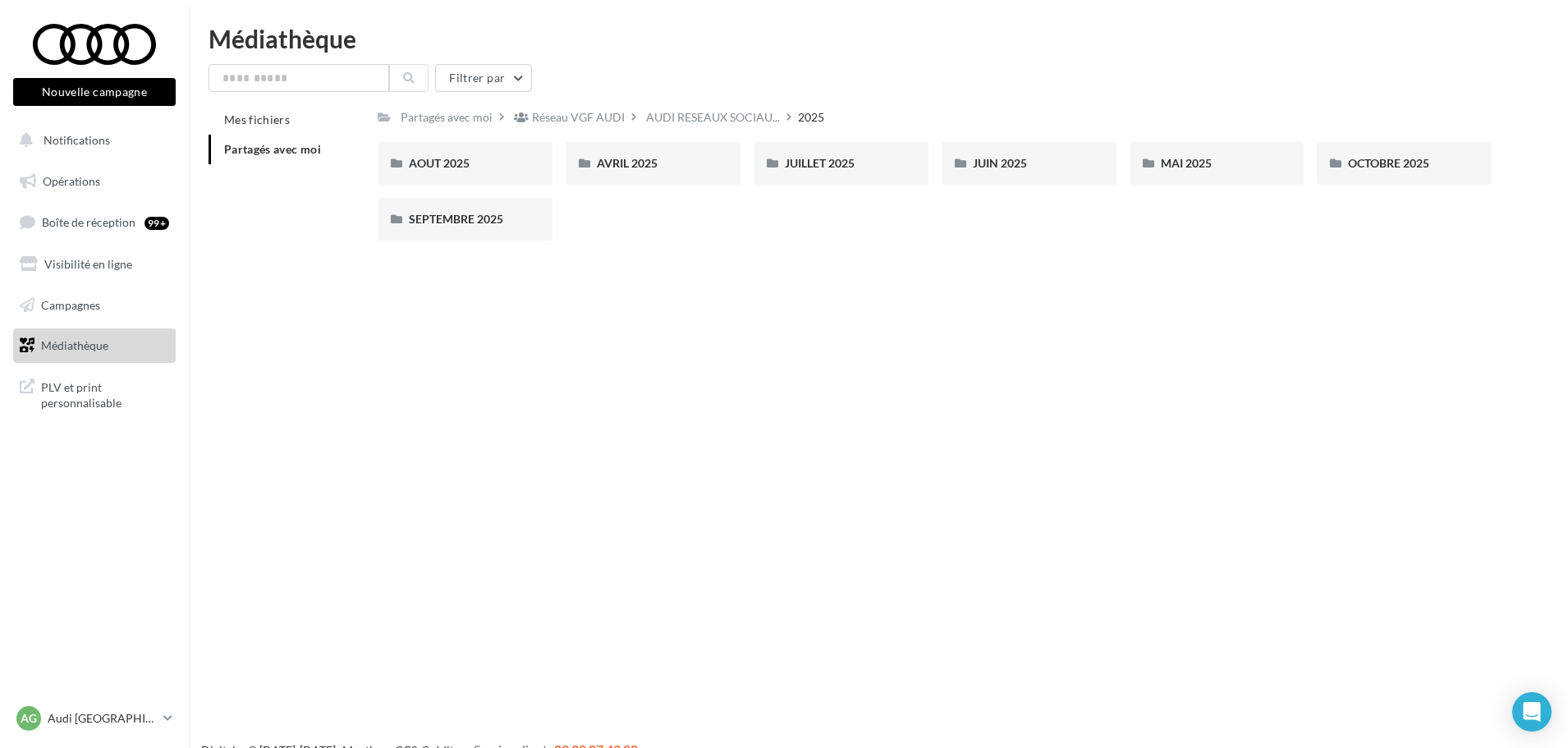
click at [691, 103] on div "Filtrer par Mes fichiers Partagés avec moi Partagés avec moi Réseau VGF AUDI AU…" at bounding box center [878, 159] width 1340 height 190
click at [687, 113] on span "AUDI RESEAUX SOCIAU..." at bounding box center [713, 117] width 134 height 17
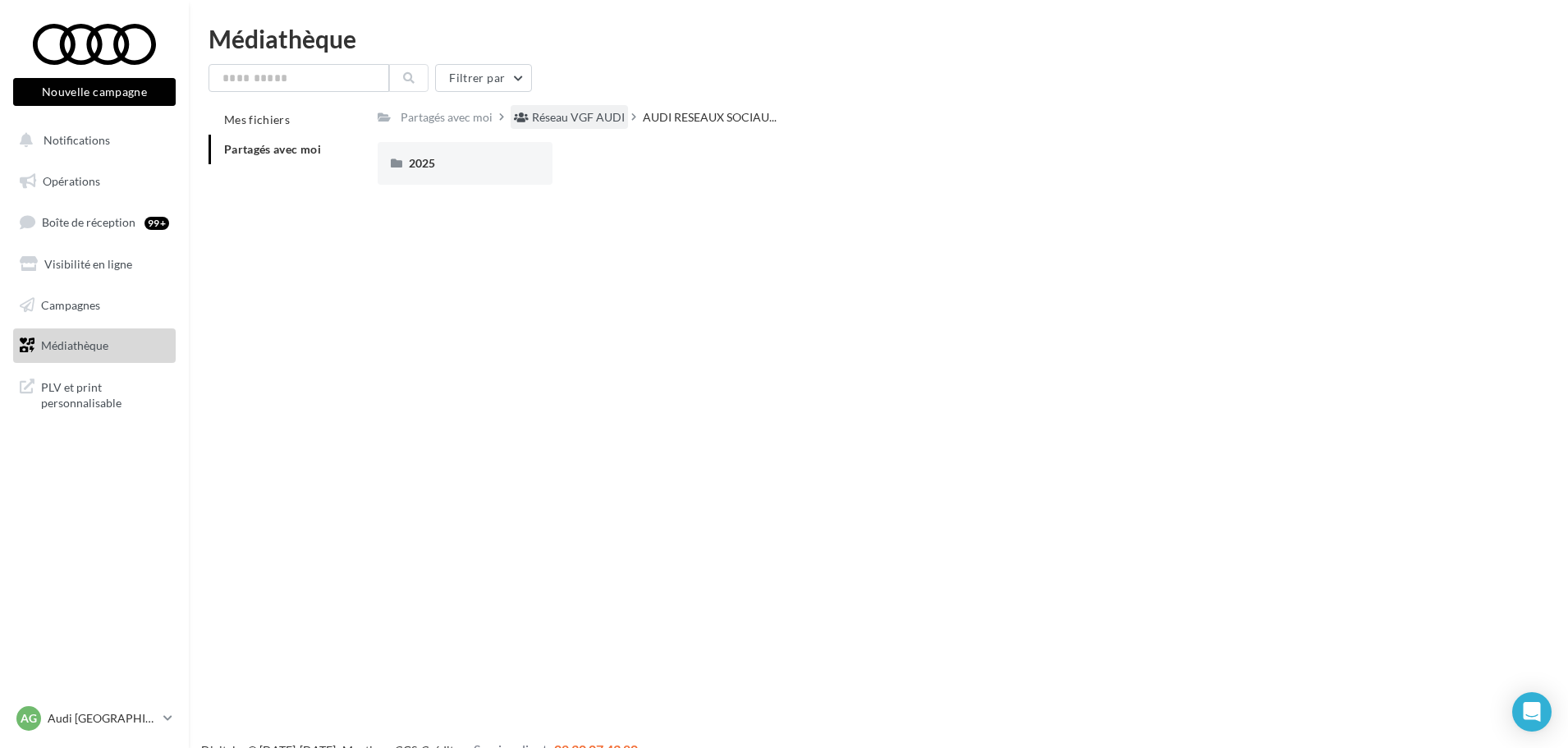
click at [556, 113] on div "Réseau VGF AUDI" at bounding box center [577, 117] width 92 height 17
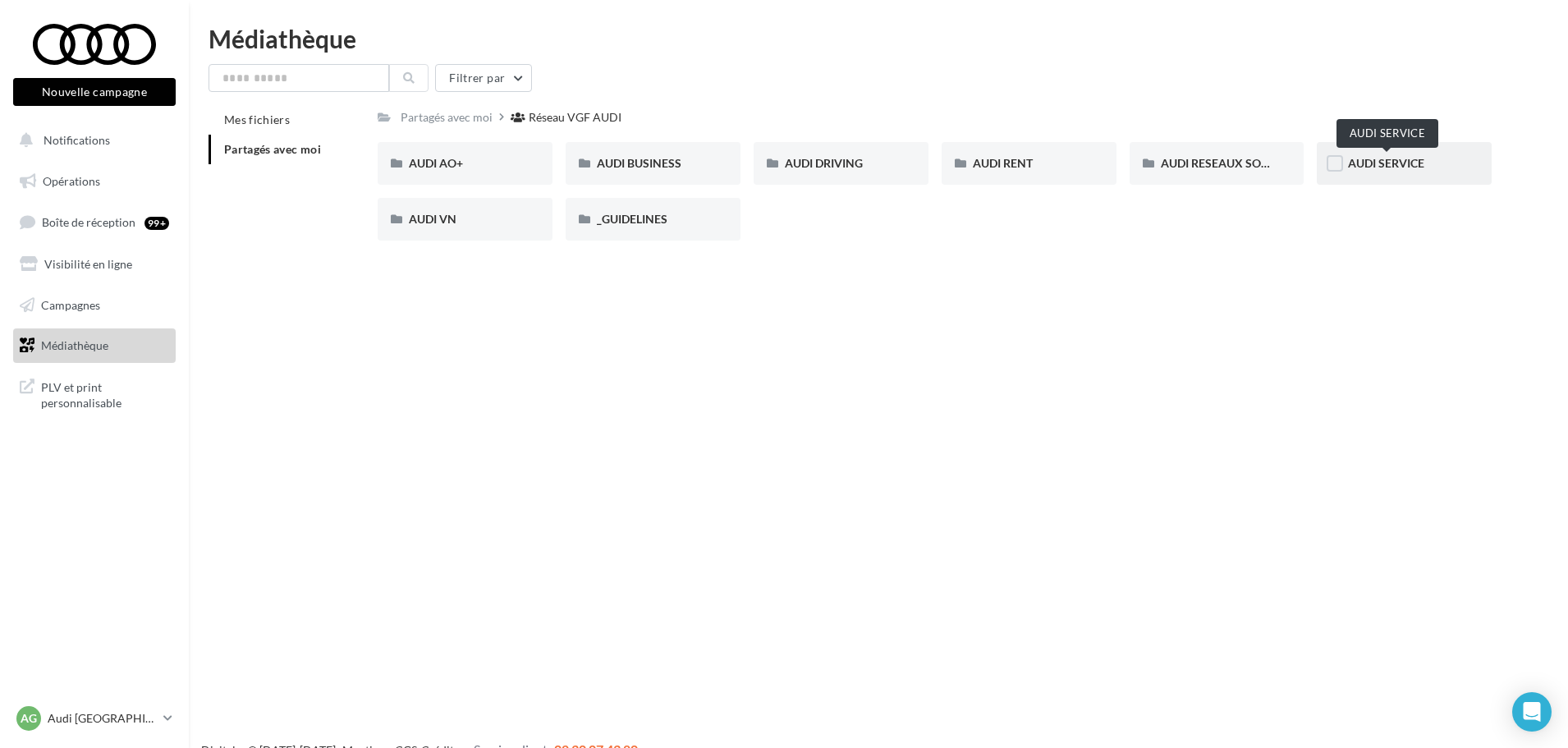
click at [1405, 160] on span "AUDI SERVICE" at bounding box center [1385, 162] width 77 height 14
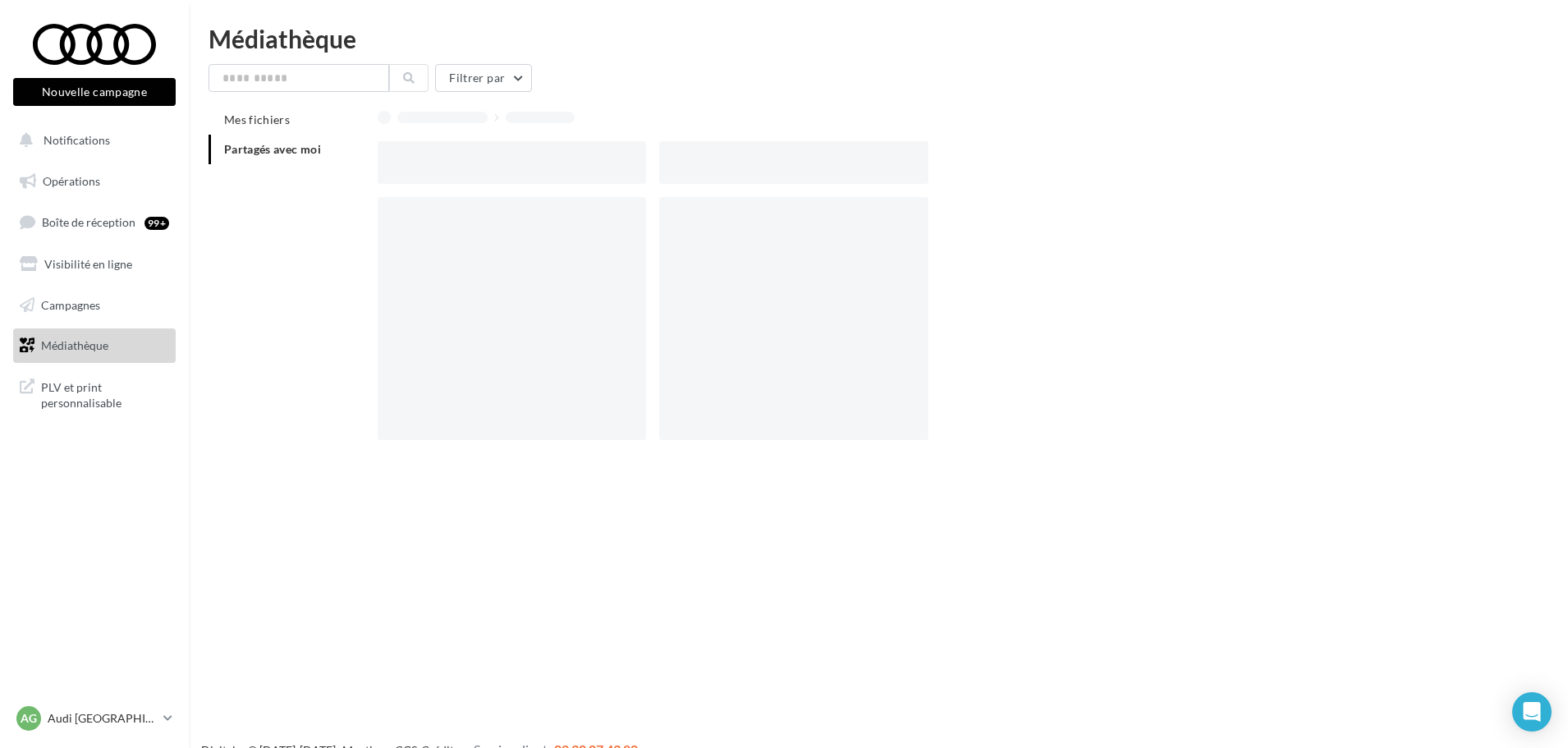
click at [587, 297] on div at bounding box center [511, 319] width 268 height 243
drag, startPoint x: 345, startPoint y: 220, endPoint x: 405, endPoint y: 98, distance: 136.0
click at [353, 204] on div "Mes fichiers Partagés avec moi" at bounding box center [884, 285] width 1352 height 361
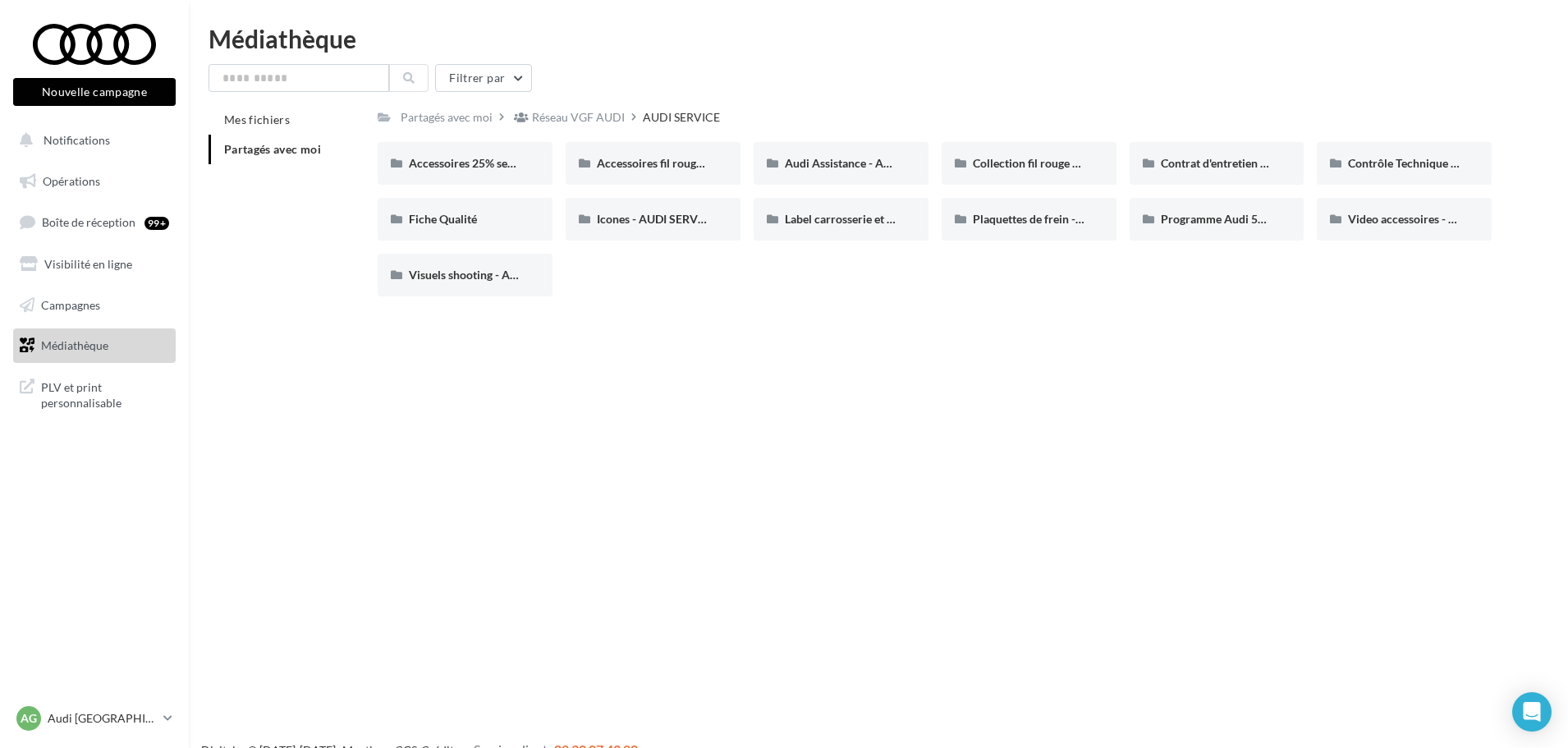
click at [87, 340] on span "Médiathèque" at bounding box center [74, 345] width 67 height 14
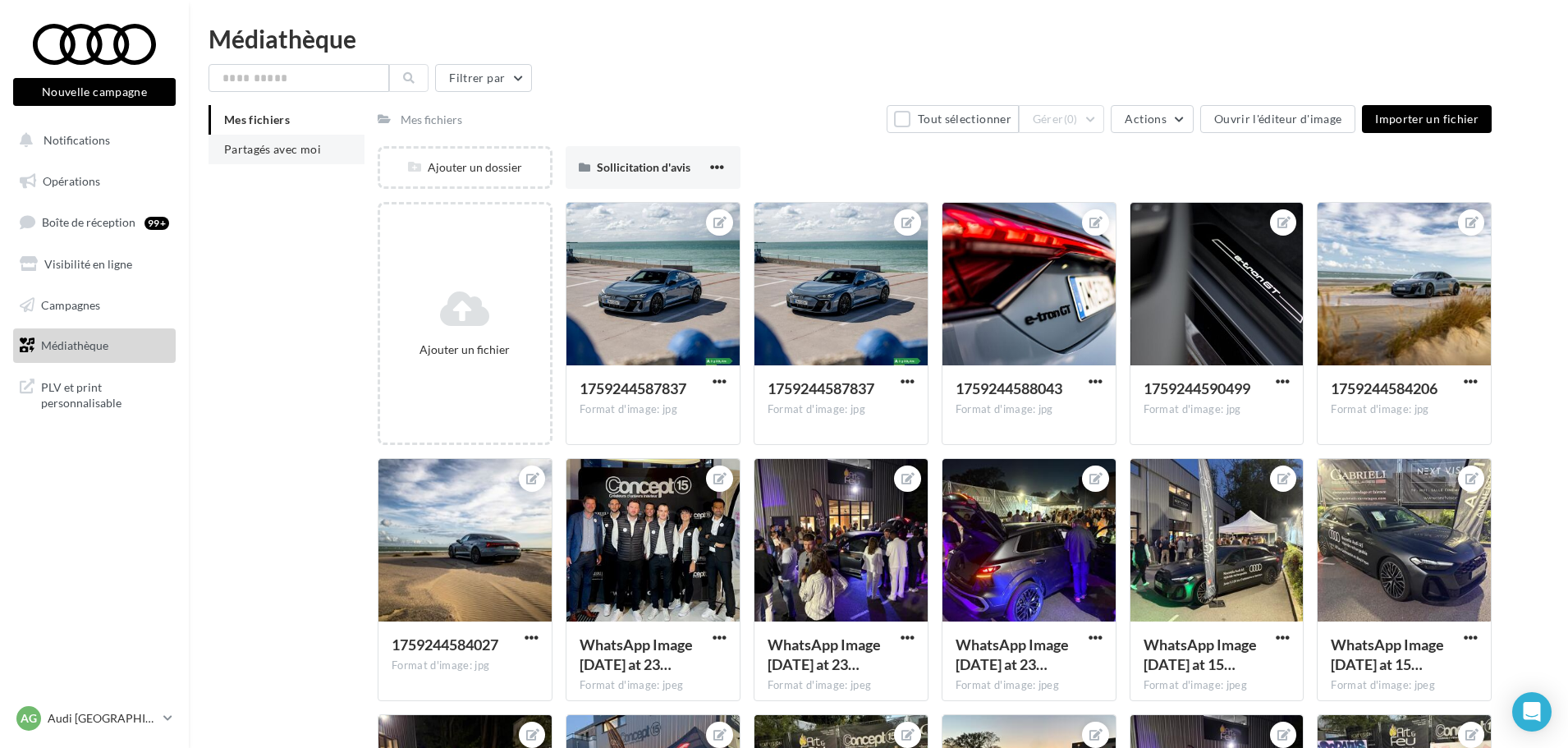
click at [289, 157] on li "Partagés avec moi" at bounding box center [286, 149] width 156 height 29
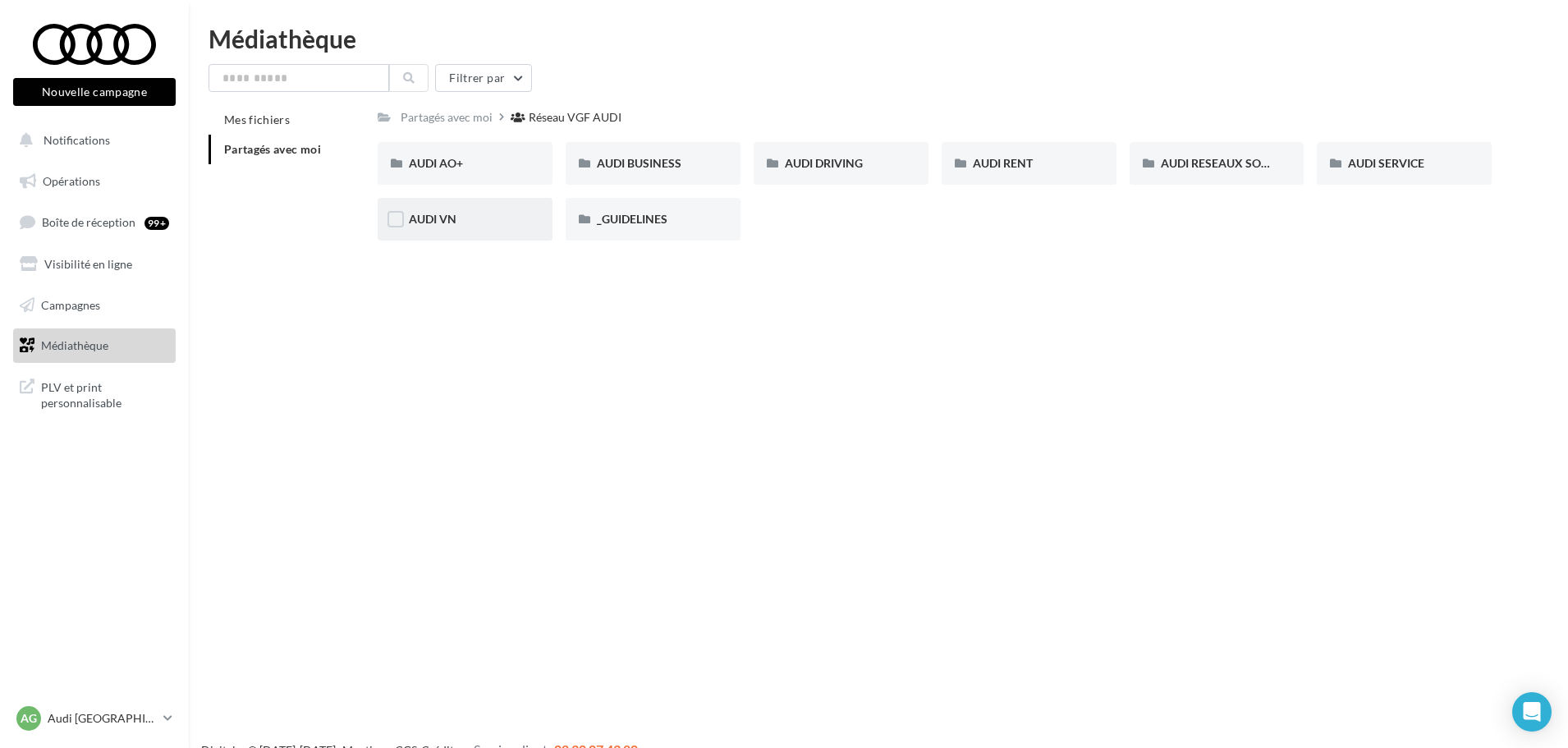
click at [444, 227] on div "AUDI VN" at bounding box center [465, 219] width 113 height 17
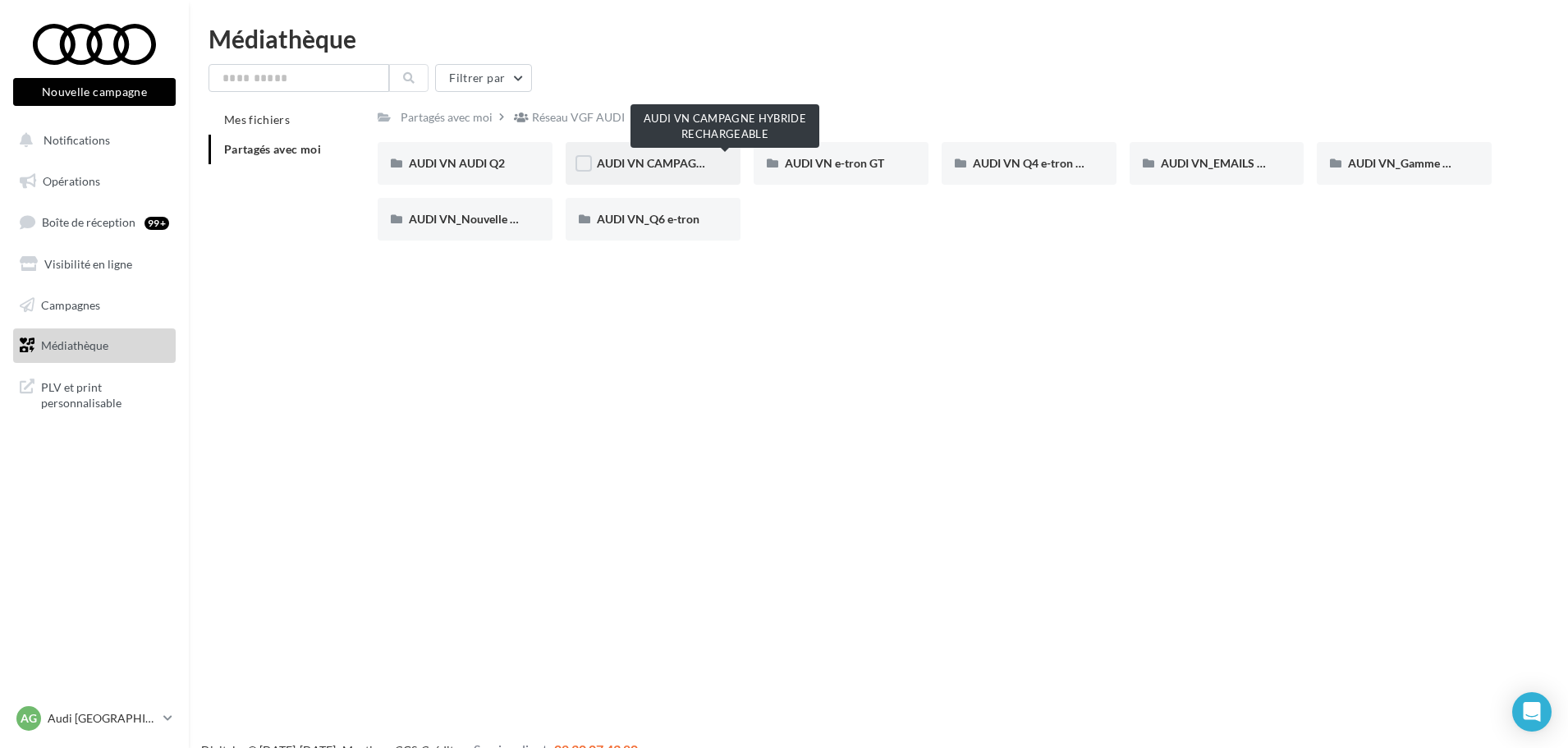
click at [629, 162] on span "AUDI VN CAMPAGNE HYBRIDE RECHARGEABLE" at bounding box center [725, 162] width 258 height 14
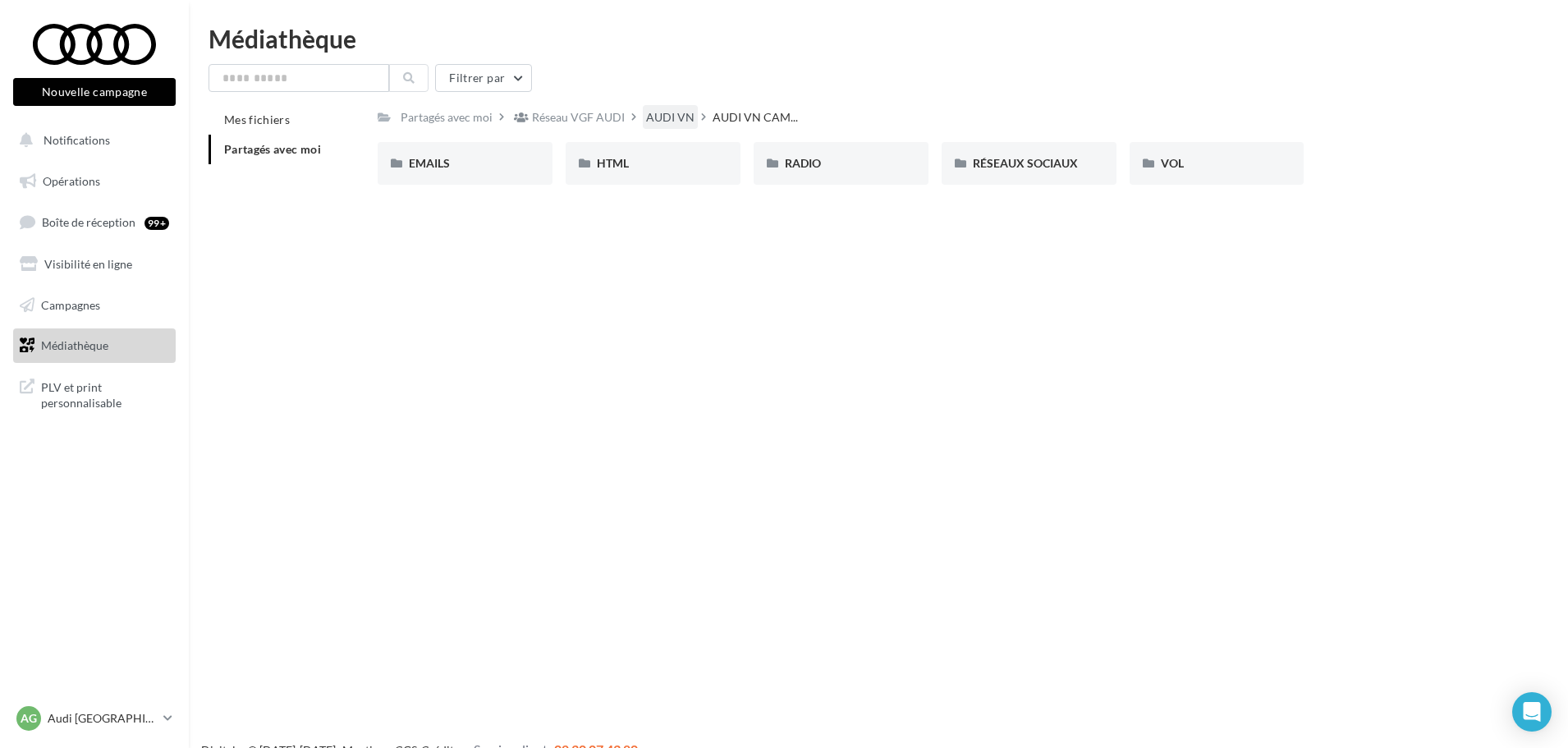
click at [670, 118] on div "AUDI VN" at bounding box center [670, 117] width 49 height 17
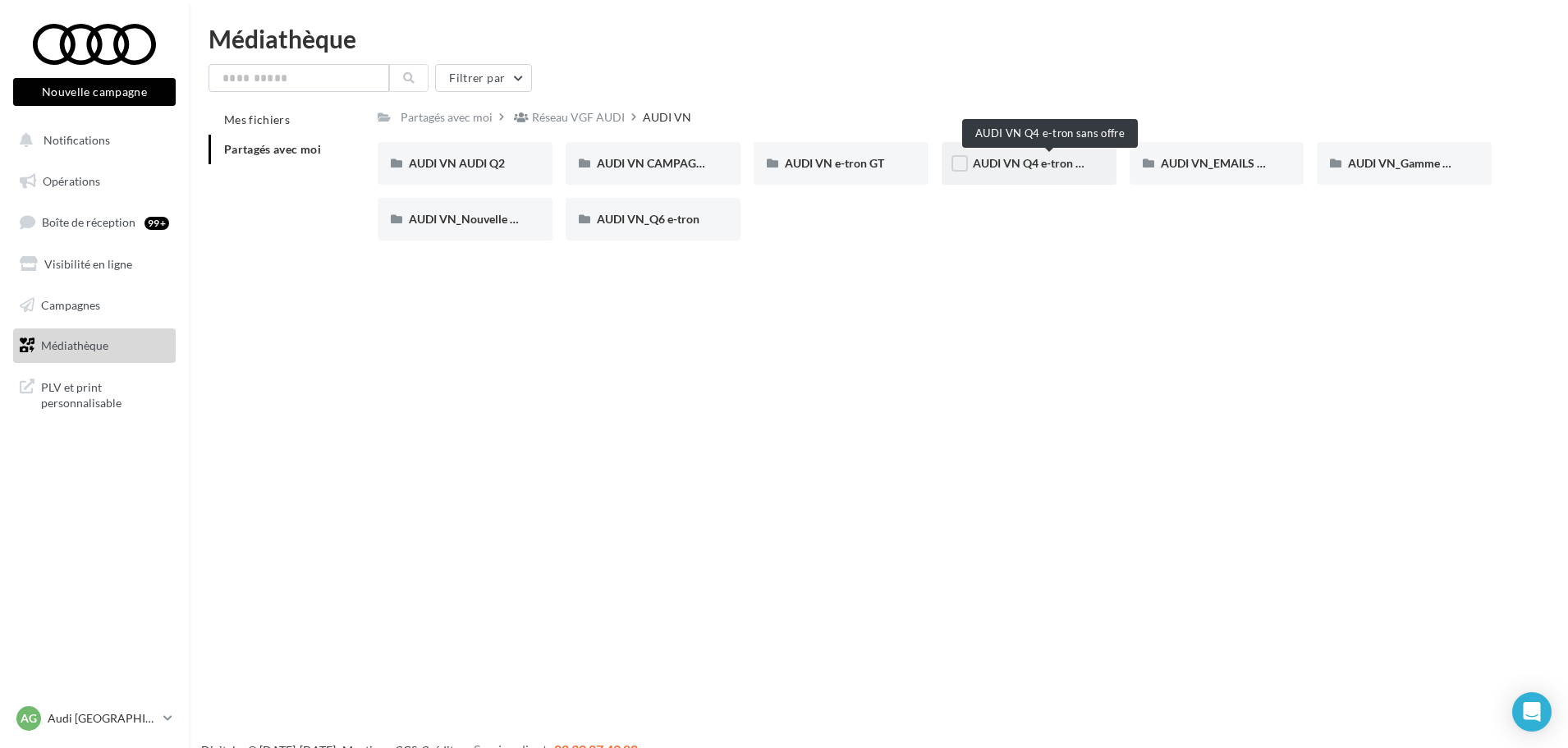
click at [1061, 162] on span "AUDI VN Q4 e-tron sans offre" at bounding box center [1048, 162] width 153 height 14
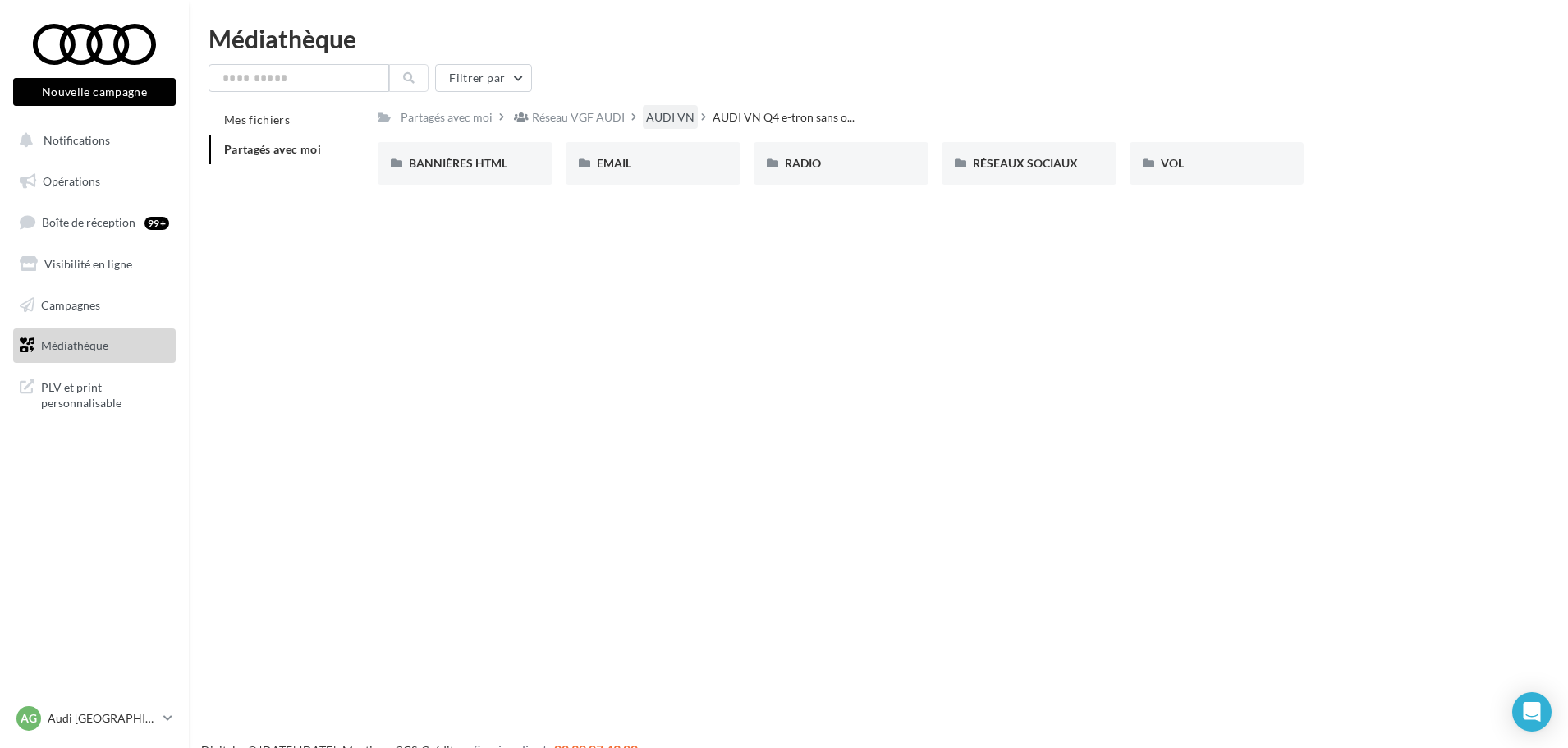
click at [655, 113] on div "AUDI VN" at bounding box center [670, 117] width 49 height 17
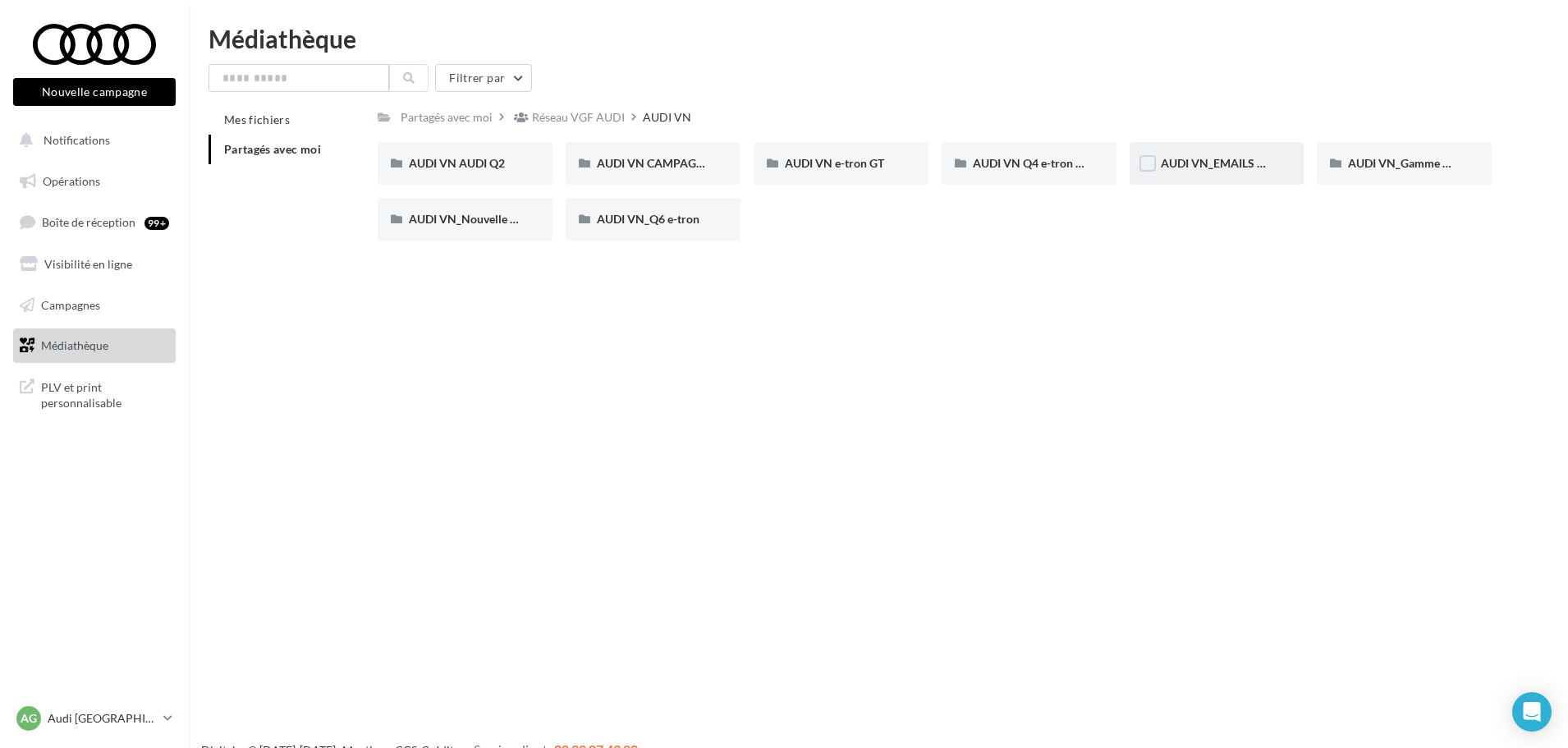
click at [1252, 156] on span "AUDI VN_EMAILS COMMANDES" at bounding box center [1246, 162] width 172 height 14
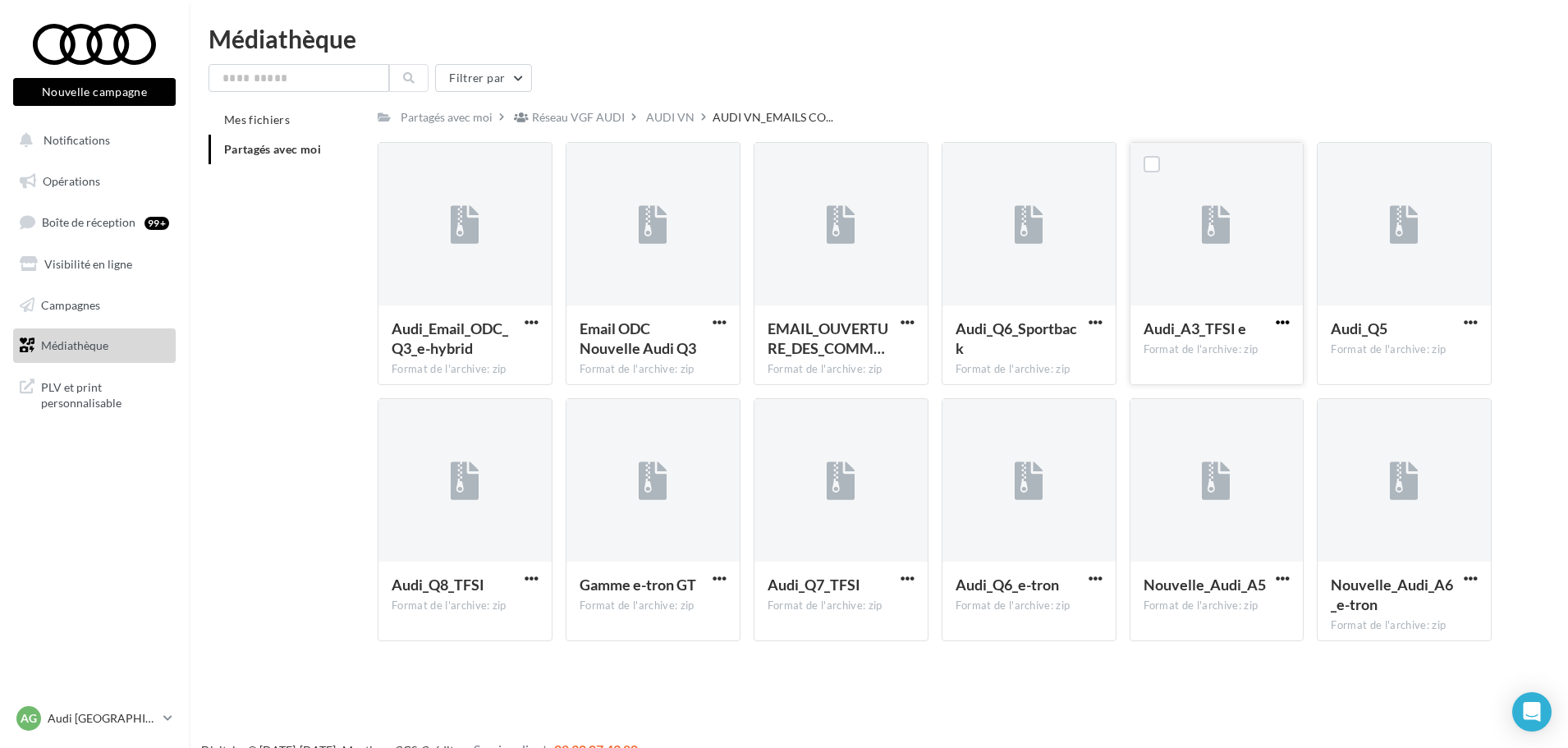
click at [1287, 317] on span "button" at bounding box center [1282, 322] width 14 height 14
click at [1201, 352] on button "Télécharger" at bounding box center [1210, 355] width 164 height 43
drag, startPoint x: 669, startPoint y: 118, endPoint x: 661, endPoint y: 133, distance: 17.0
click at [669, 118] on div "AUDI VN" at bounding box center [670, 117] width 49 height 17
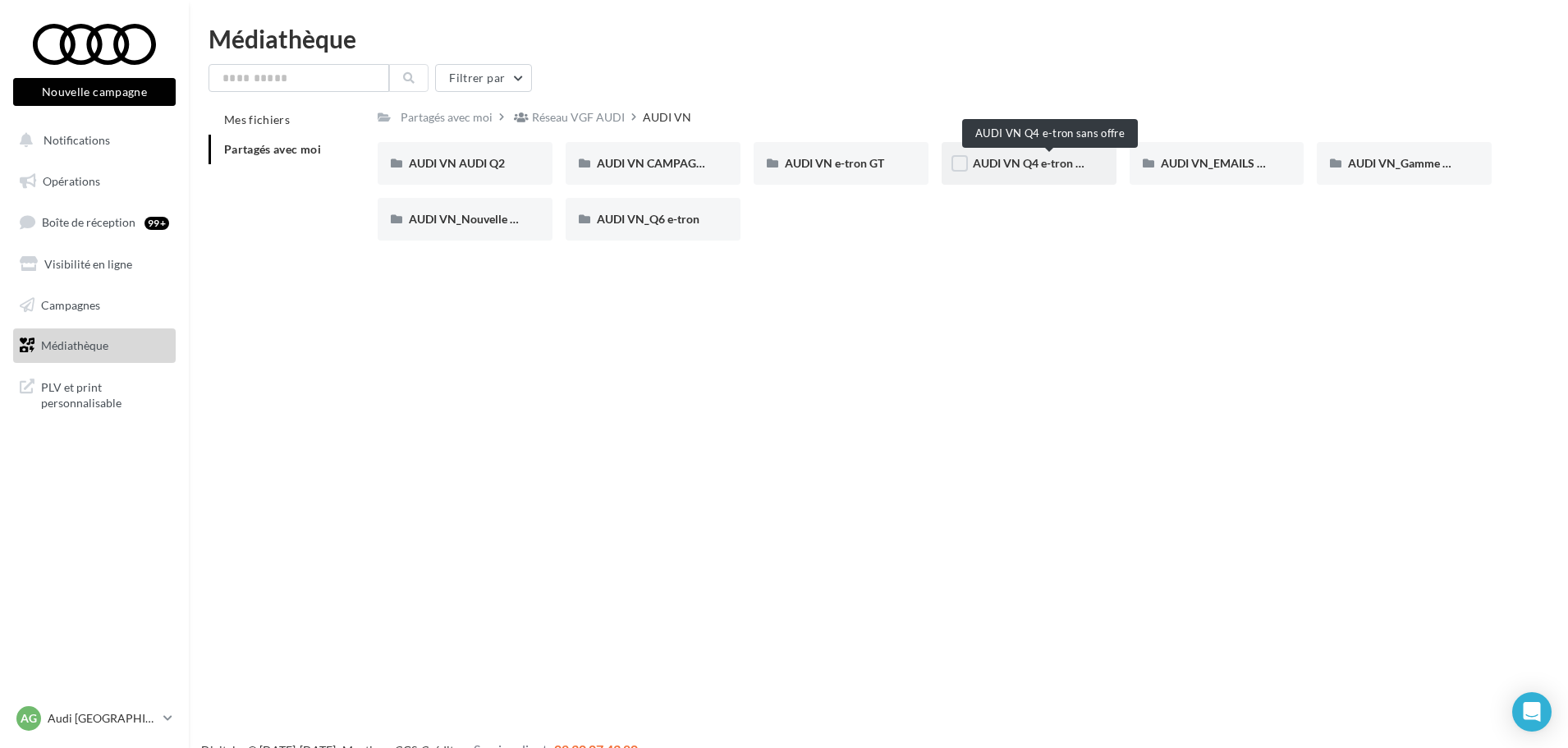
click at [1060, 165] on span "AUDI VN Q4 e-tron sans offre" at bounding box center [1048, 162] width 153 height 14
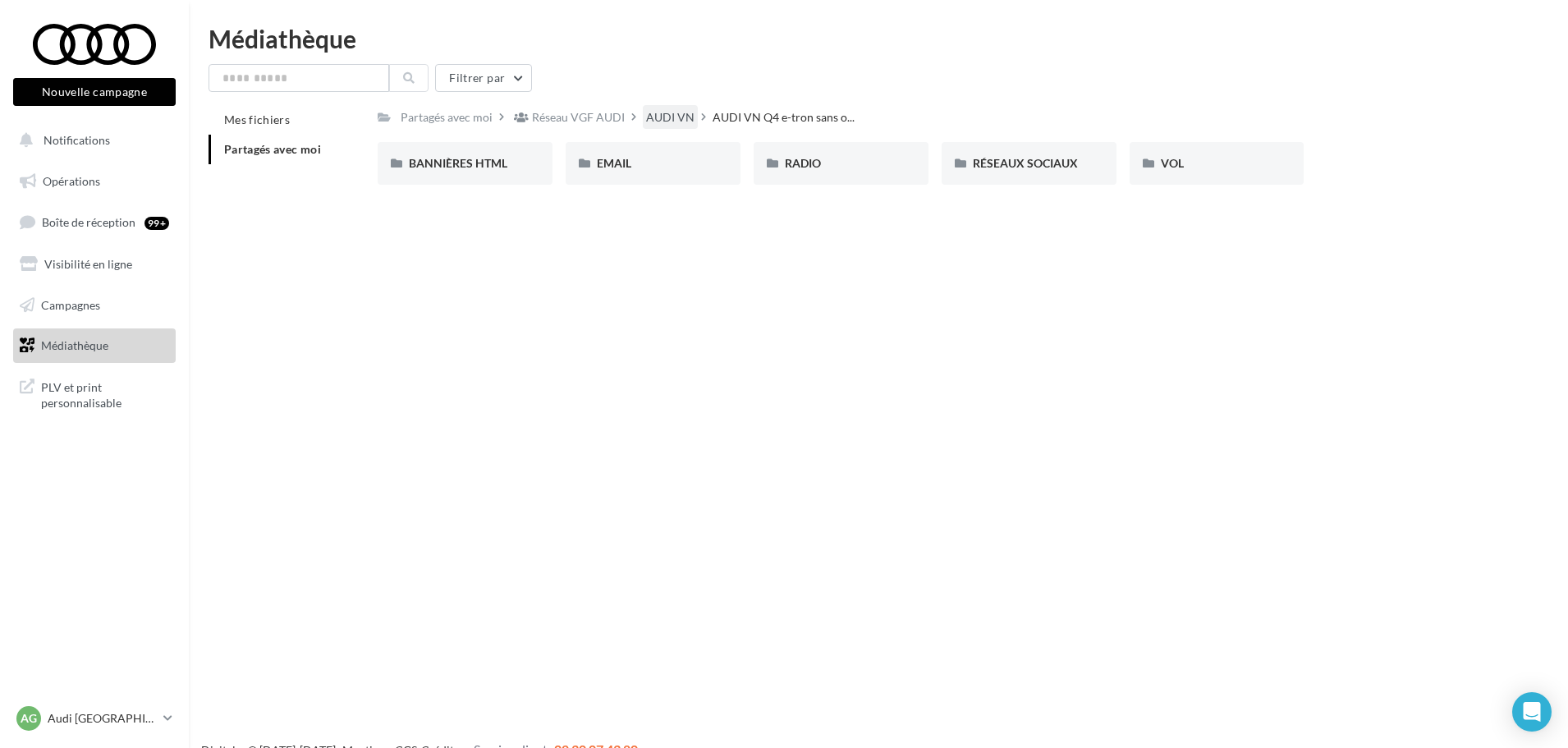
click at [667, 115] on div "AUDI VN" at bounding box center [670, 117] width 49 height 17
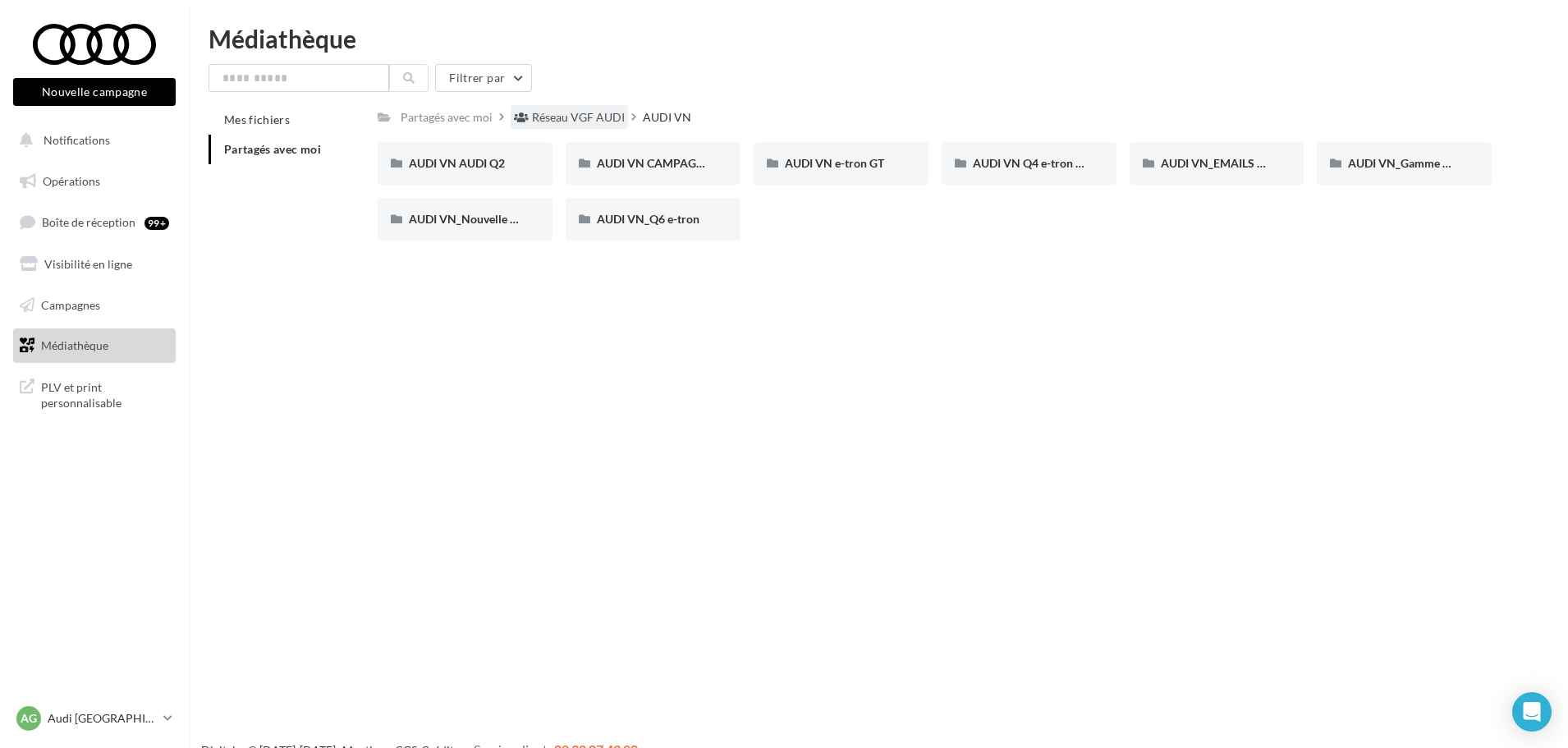
click at [575, 106] on div "Réseau VGF AUDI" at bounding box center [569, 117] width 118 height 23
click at [667, 219] on span "_GUIDELINES" at bounding box center [632, 219] width 71 height 14
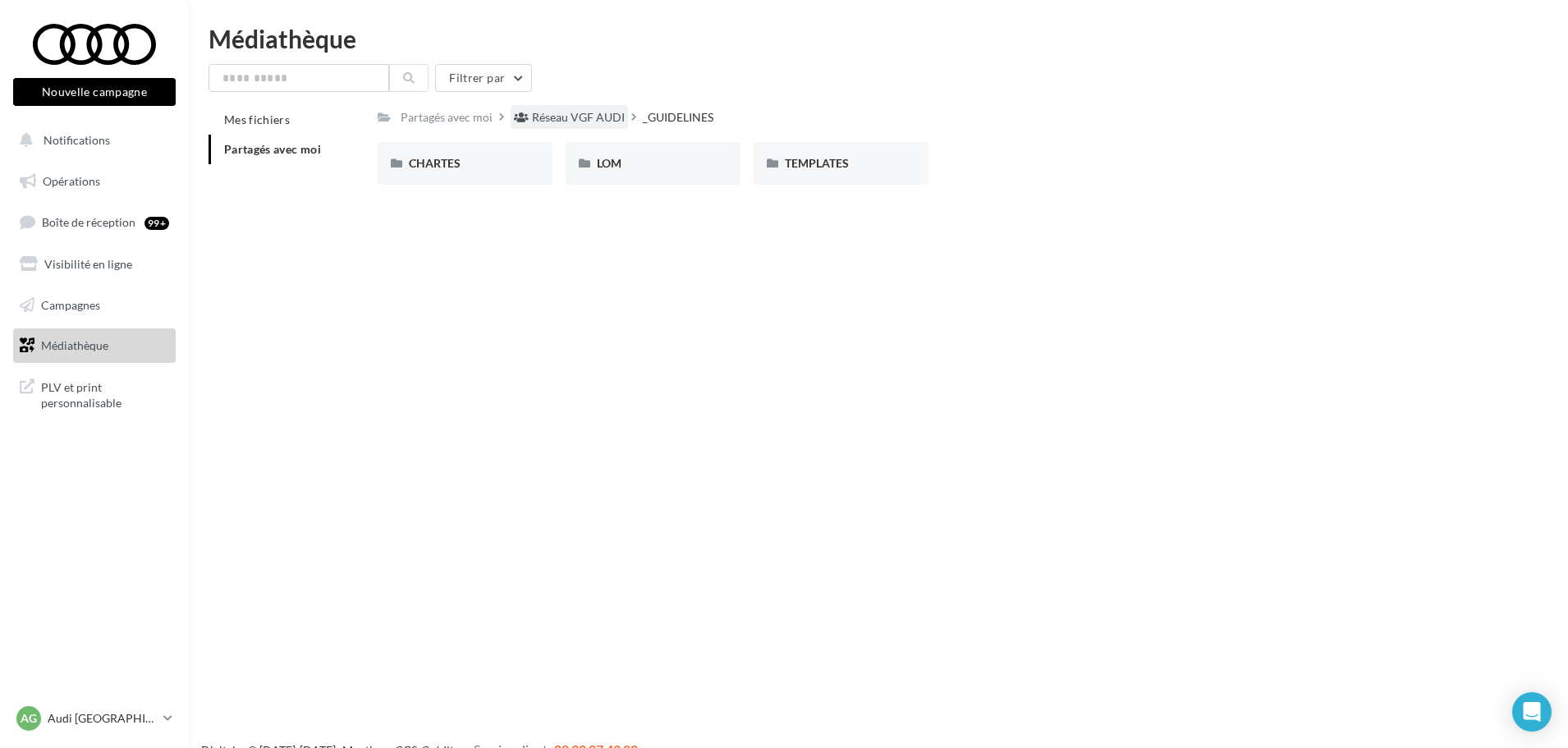
click at [598, 120] on div "Réseau VGF AUDI" at bounding box center [577, 117] width 92 height 17
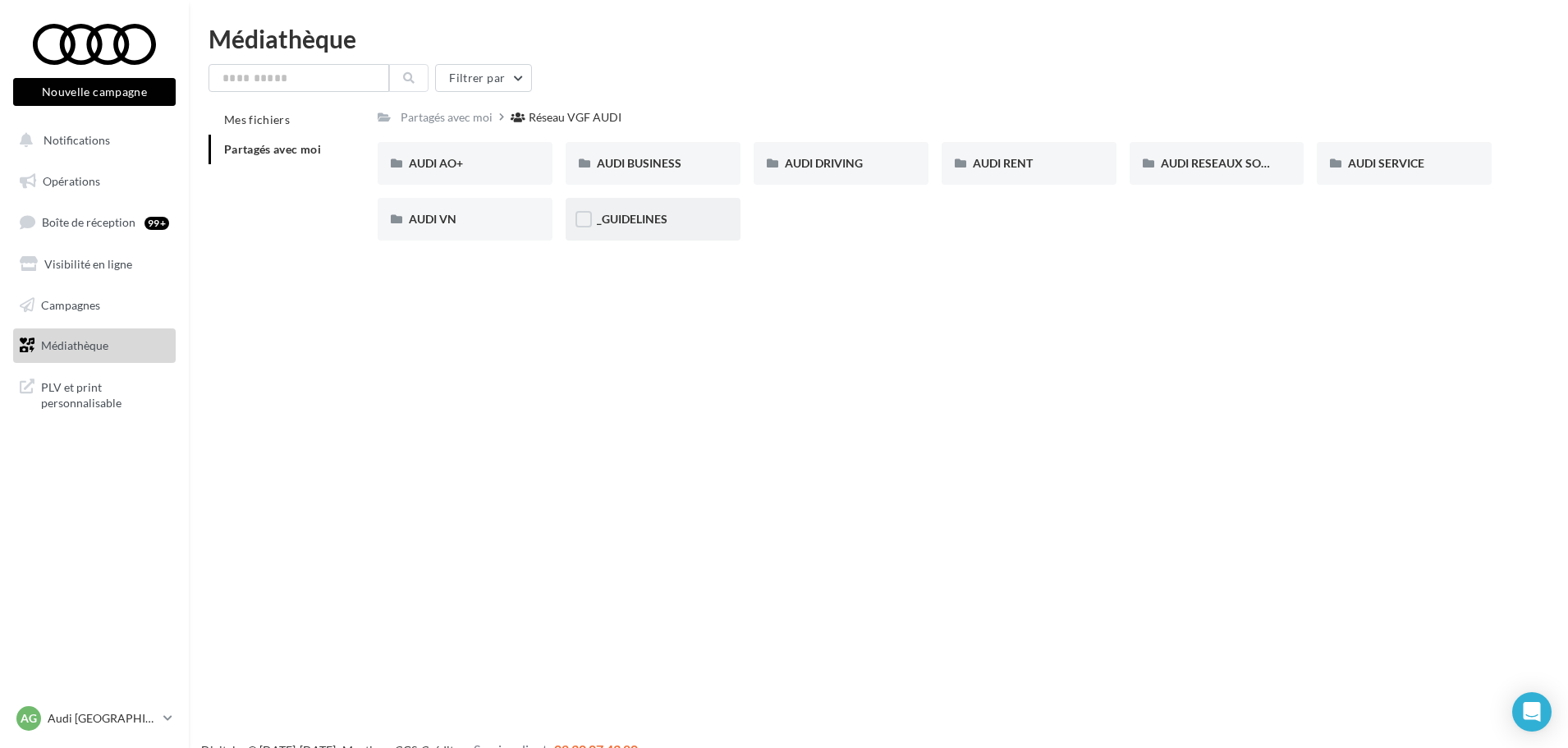
click at [643, 209] on div "_GUIDELINES" at bounding box center [653, 219] width 175 height 43
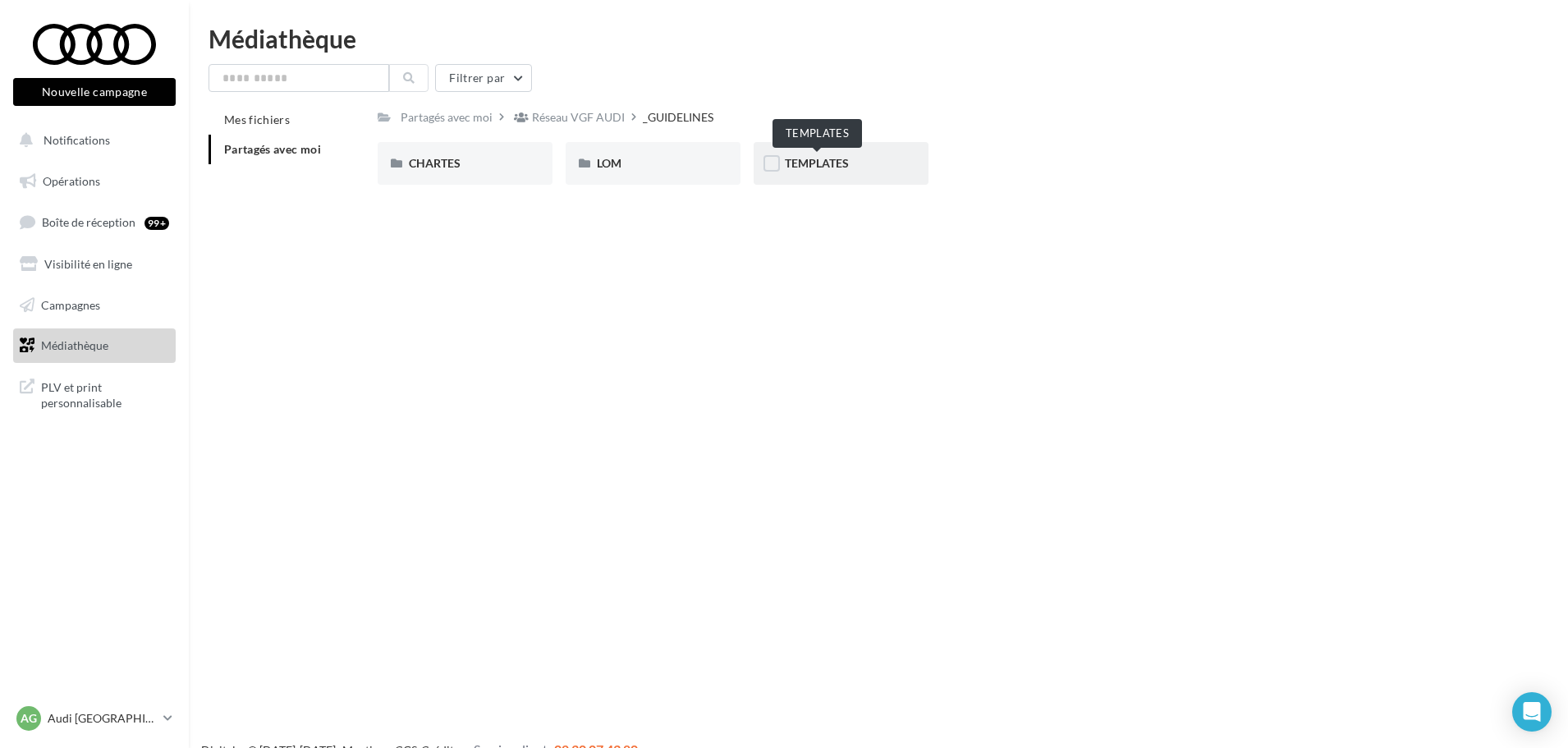
click at [796, 166] on span "TEMPLATES" at bounding box center [817, 162] width 64 height 14
click at [568, 117] on div "Réseau VGF AUDI" at bounding box center [577, 117] width 92 height 17
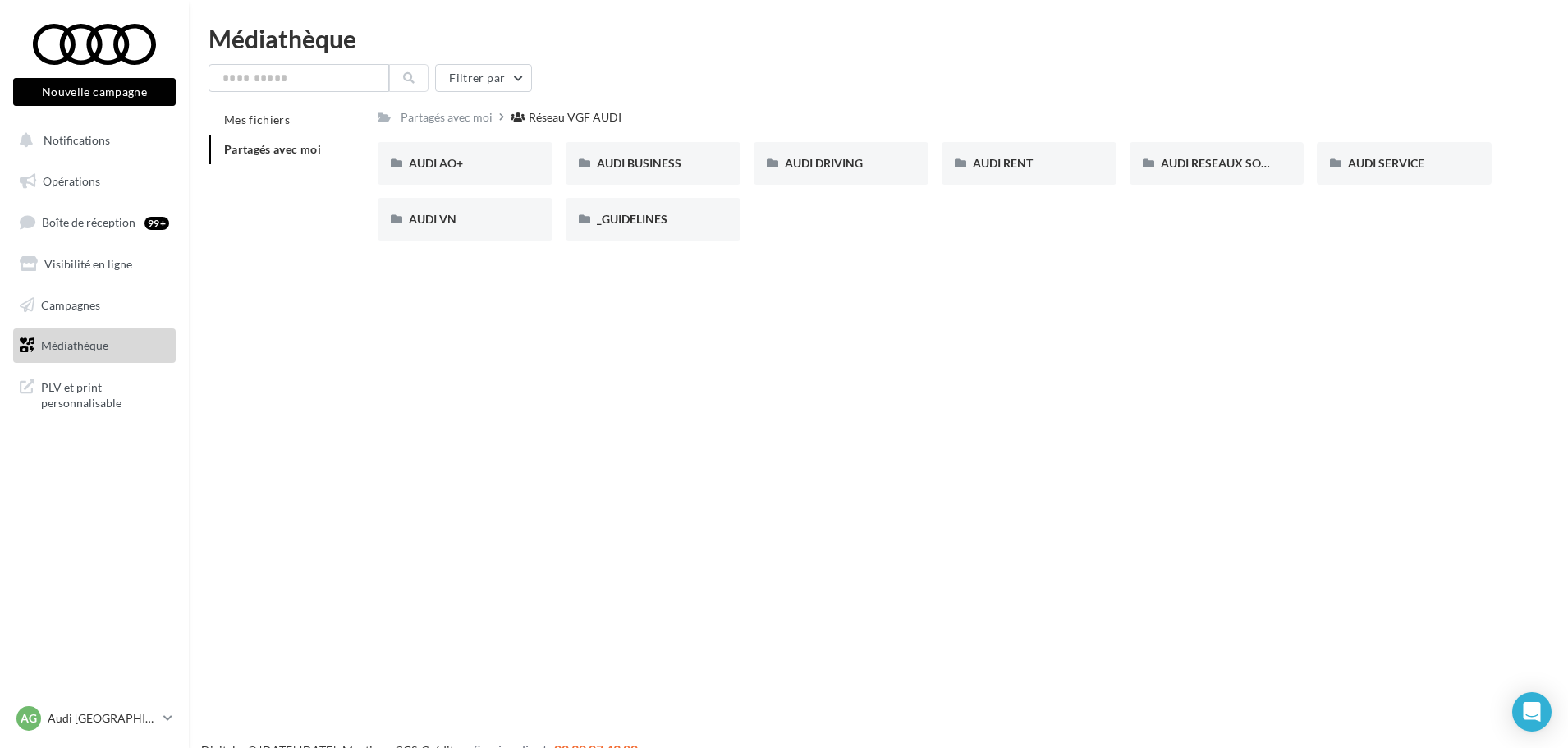
drag, startPoint x: 1008, startPoint y: 338, endPoint x: 890, endPoint y: 262, distance: 140.4
click at [1008, 338] on div "Nouvelle campagne Nouvelle campagne Notifications Opérations Boîte de réception…" at bounding box center [784, 400] width 1568 height 748
